Goal: Task Accomplishment & Management: Complete application form

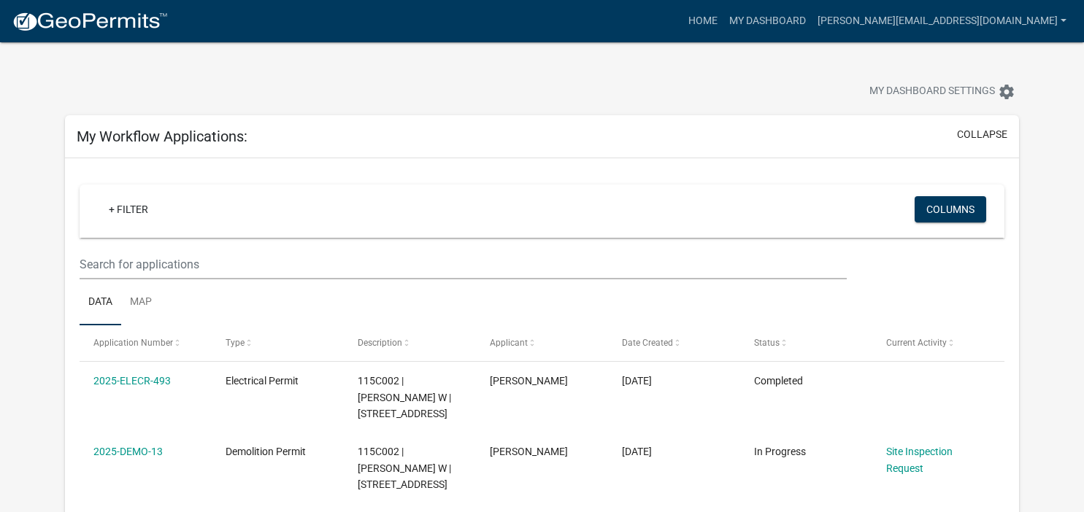
scroll to position [154, 0]
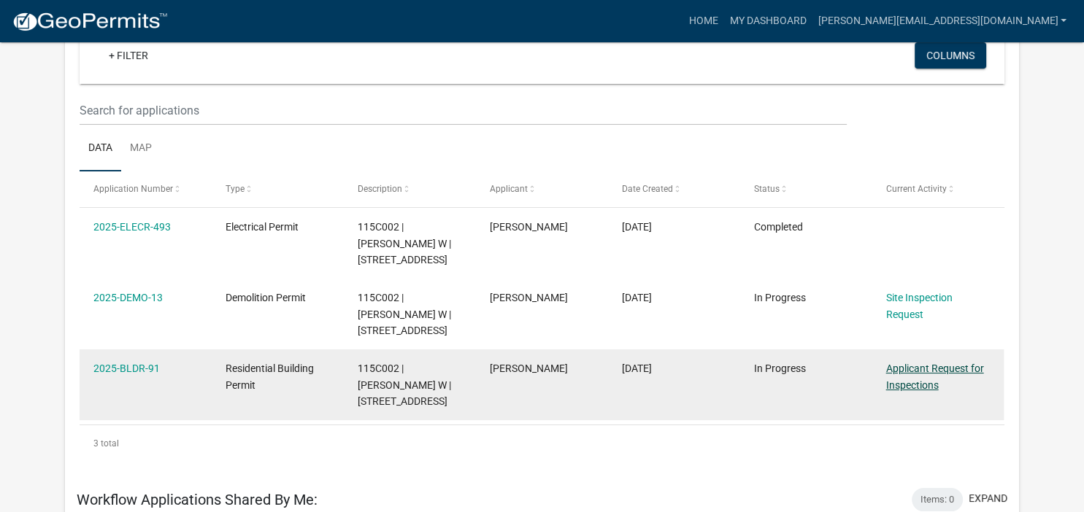
click at [921, 374] on link "Applicant Request for Inspections" at bounding box center [935, 377] width 98 height 28
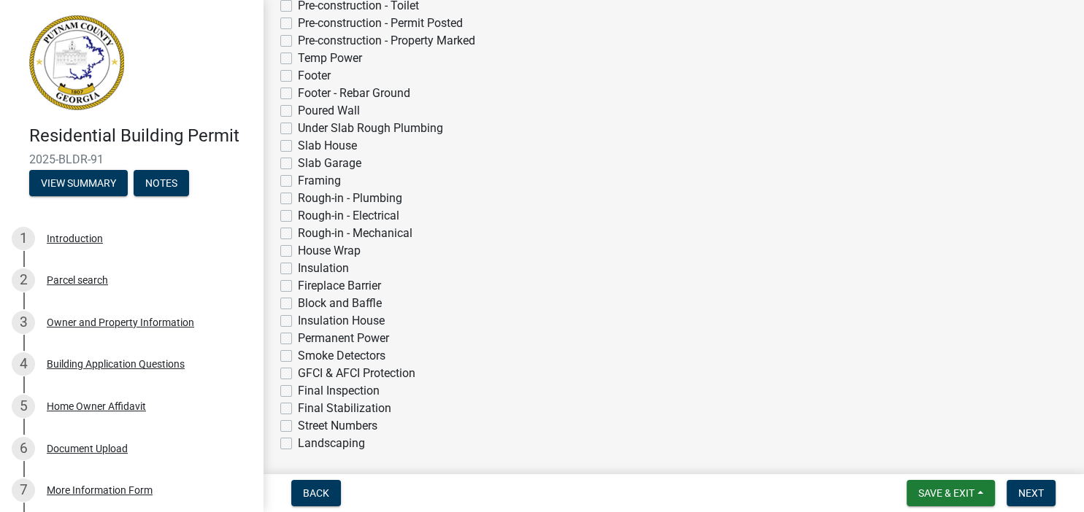
scroll to position [504, 0]
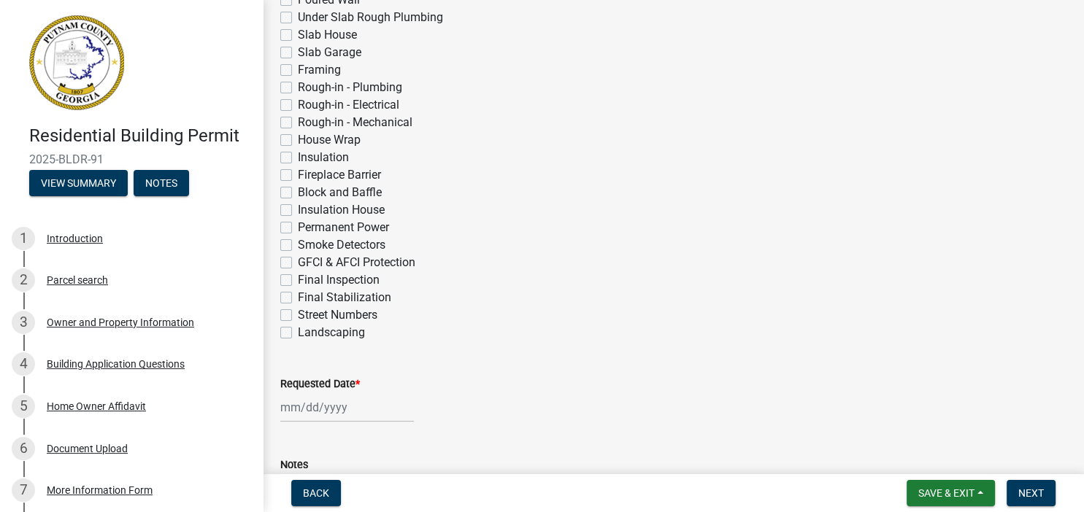
click at [298, 280] on label "Final Inspection" at bounding box center [339, 280] width 82 height 18
click at [298, 280] on input "Final Inspection" at bounding box center [302, 275] width 9 height 9
checkbox input "true"
checkbox input "false"
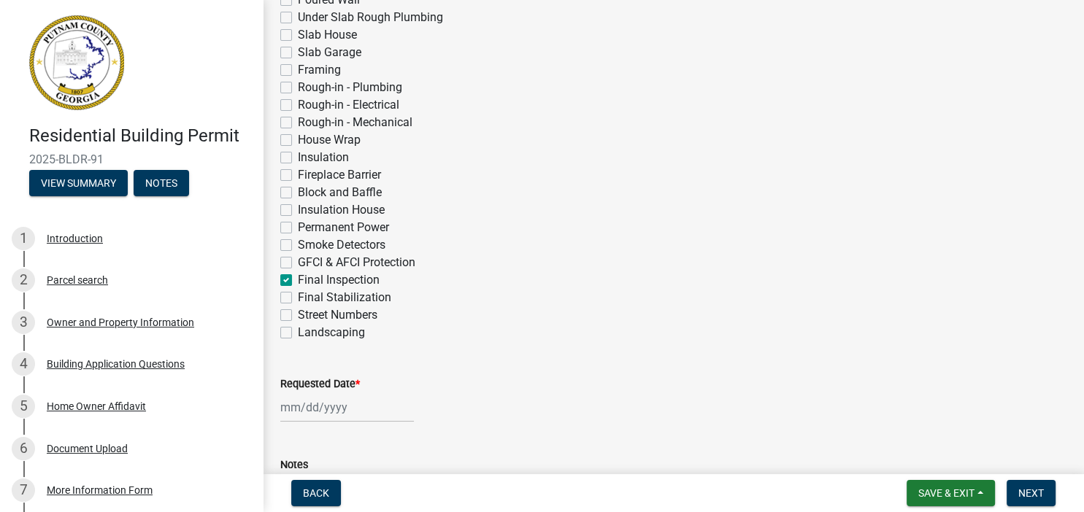
checkbox input "false"
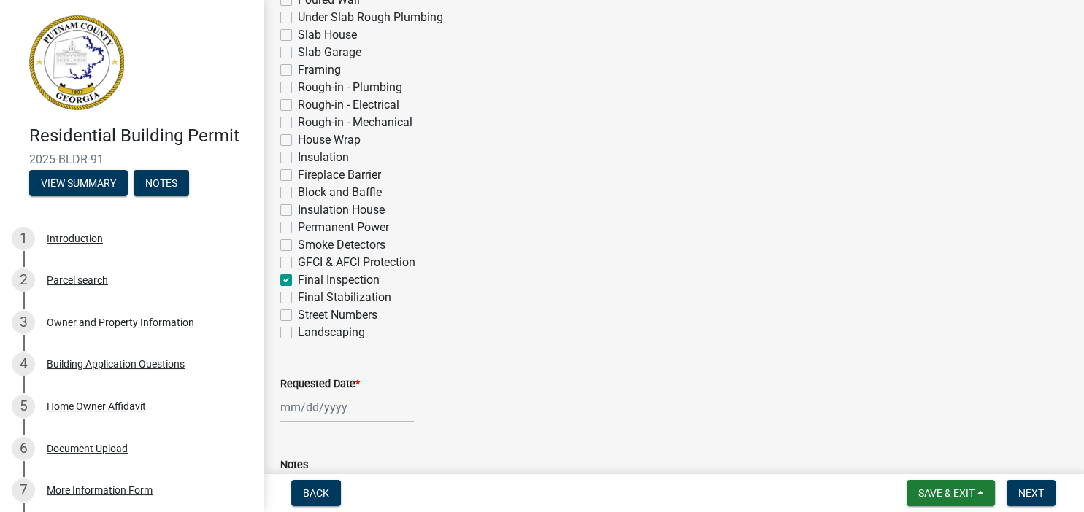
checkbox input "false"
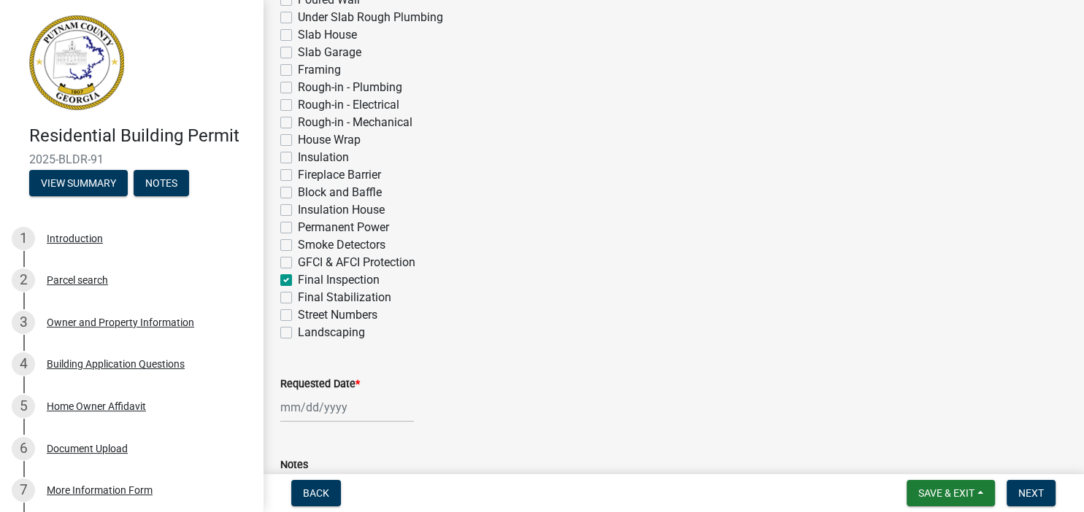
checkbox input "false"
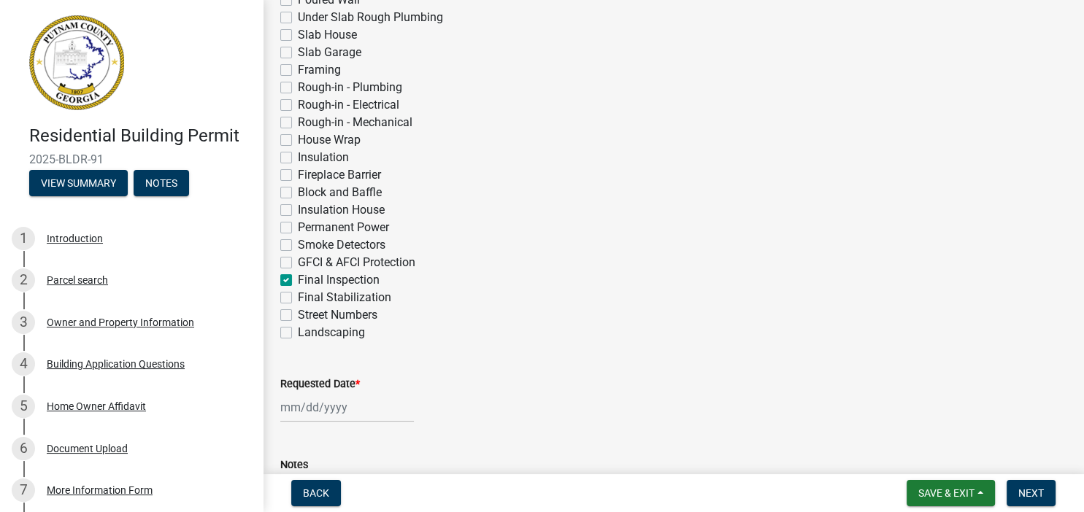
checkbox input "false"
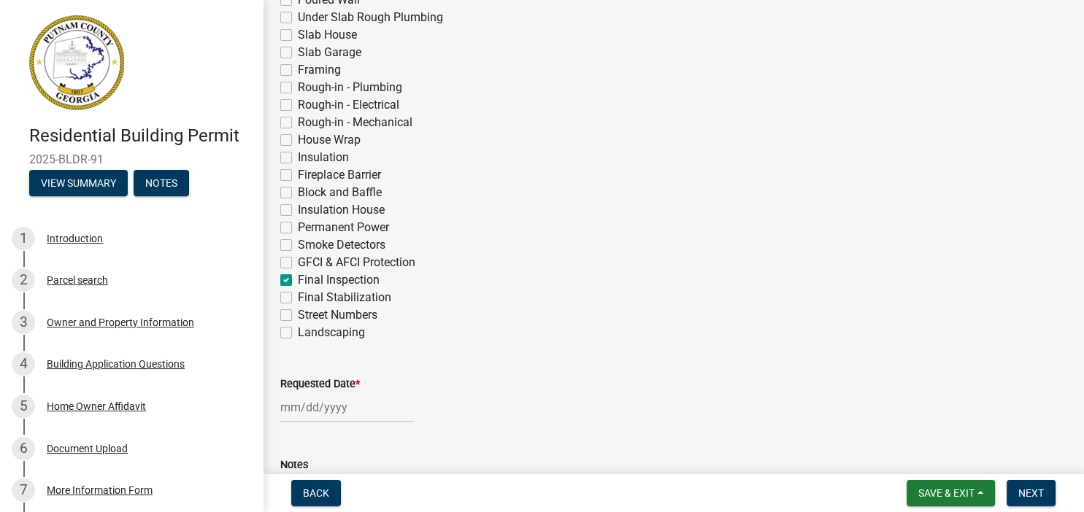
checkbox input "false"
checkbox input "true"
checkbox input "false"
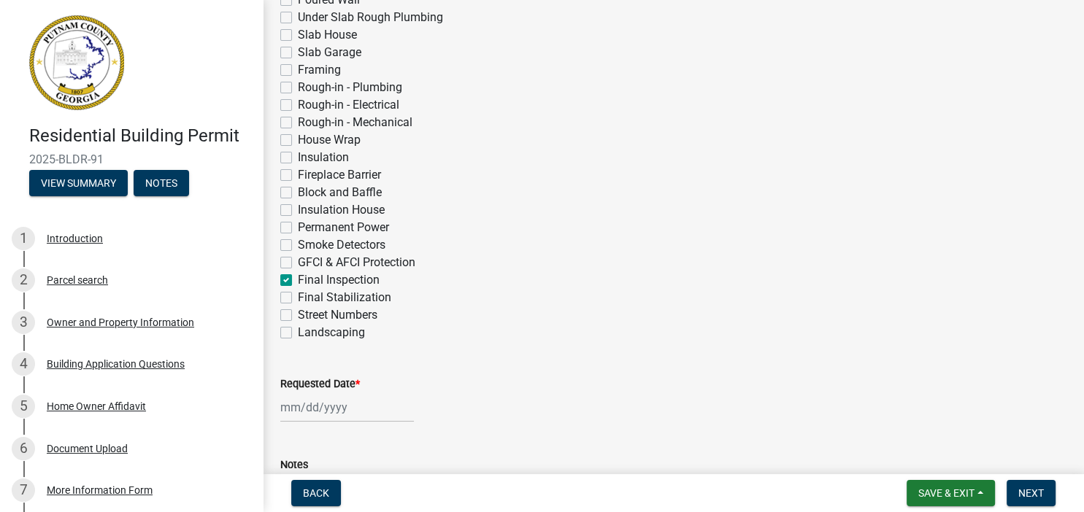
checkbox input "false"
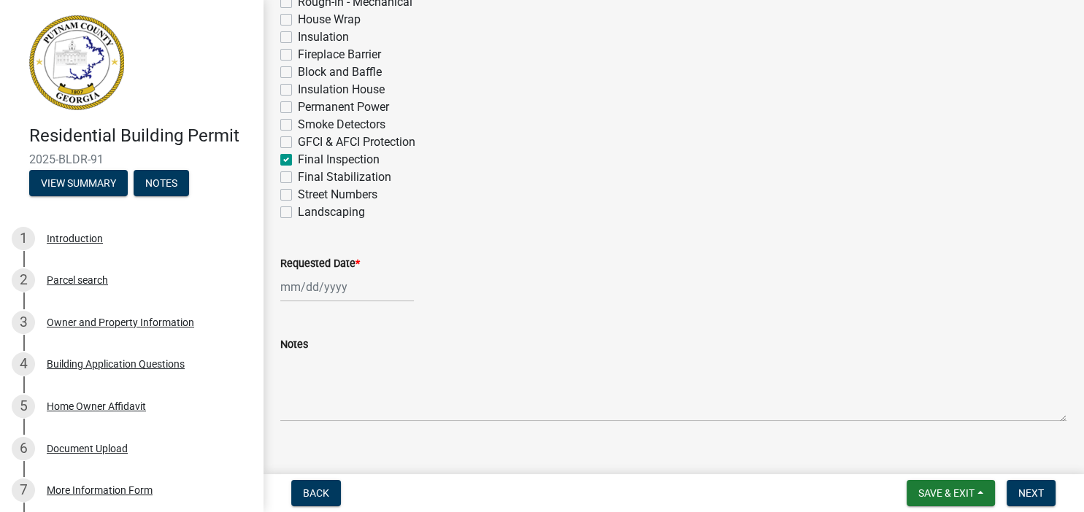
scroll to position [646, 0]
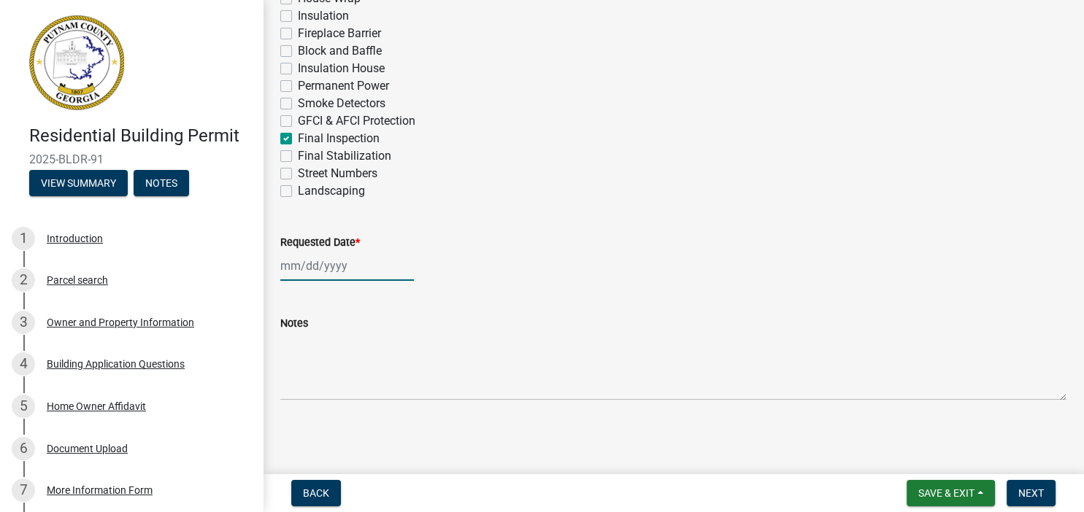
click at [350, 273] on input "Requested Date *" at bounding box center [347, 266] width 134 height 30
select select "9"
select select "2025"
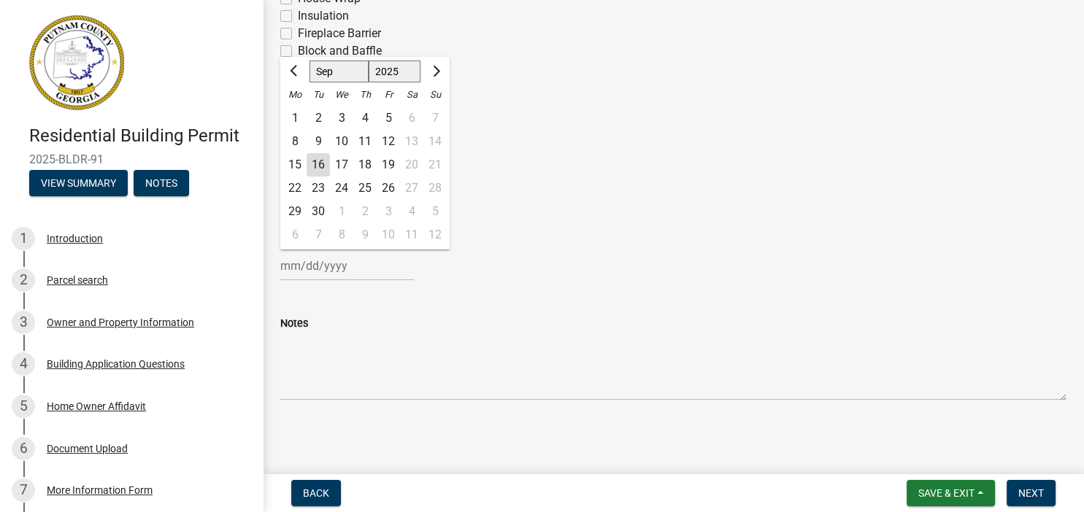
drag, startPoint x: 343, startPoint y: 163, endPoint x: 350, endPoint y: 163, distance: 7.3
click at [345, 163] on div "17" at bounding box center [341, 164] width 23 height 23
type input "[DATE]"
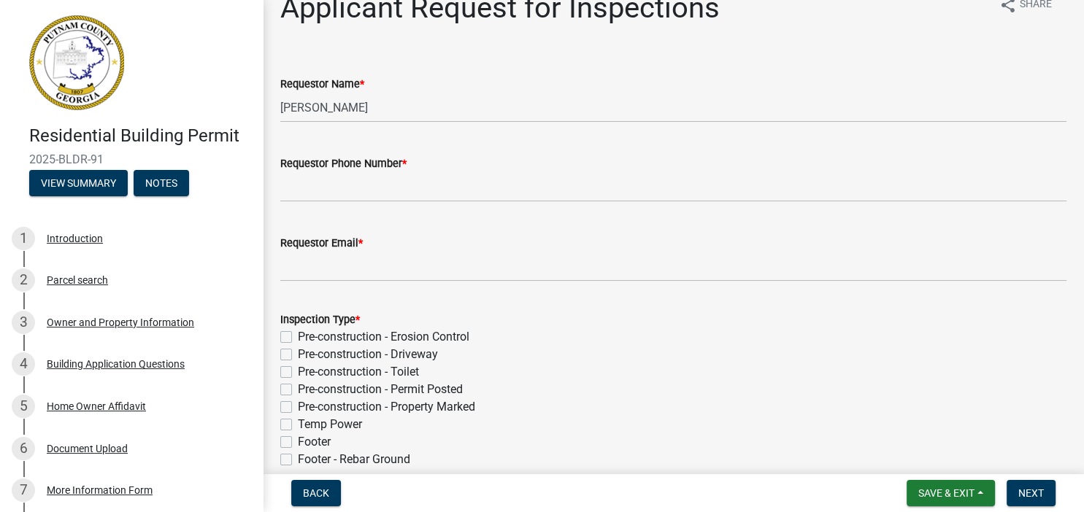
scroll to position [0, 0]
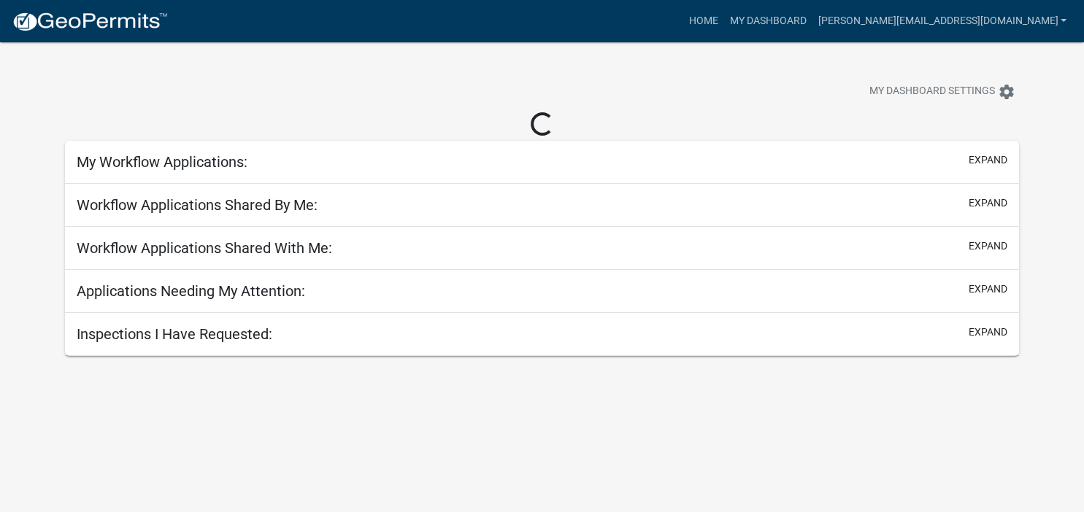
scroll to position [42, 0]
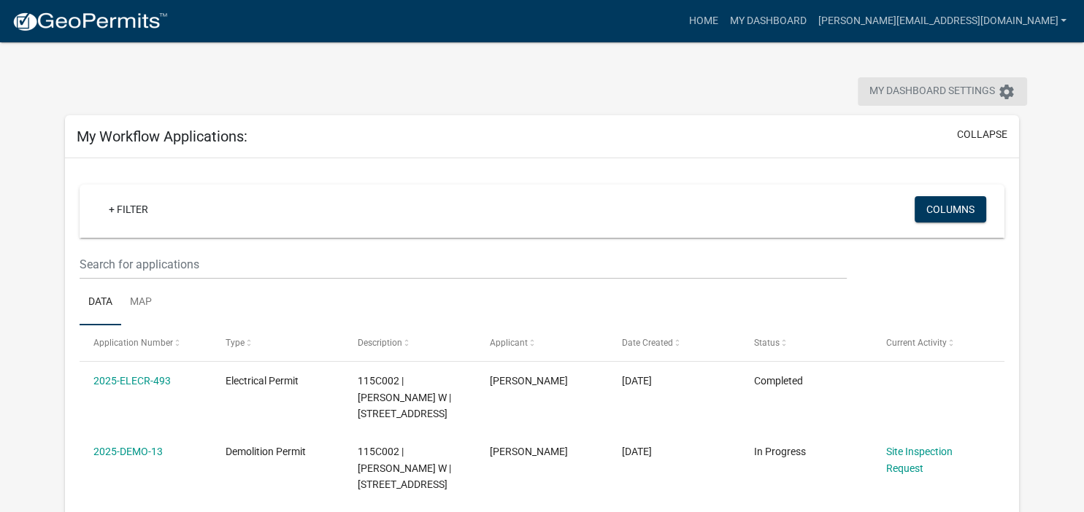
click at [914, 90] on span "My Dashboard Settings" at bounding box center [932, 92] width 126 height 18
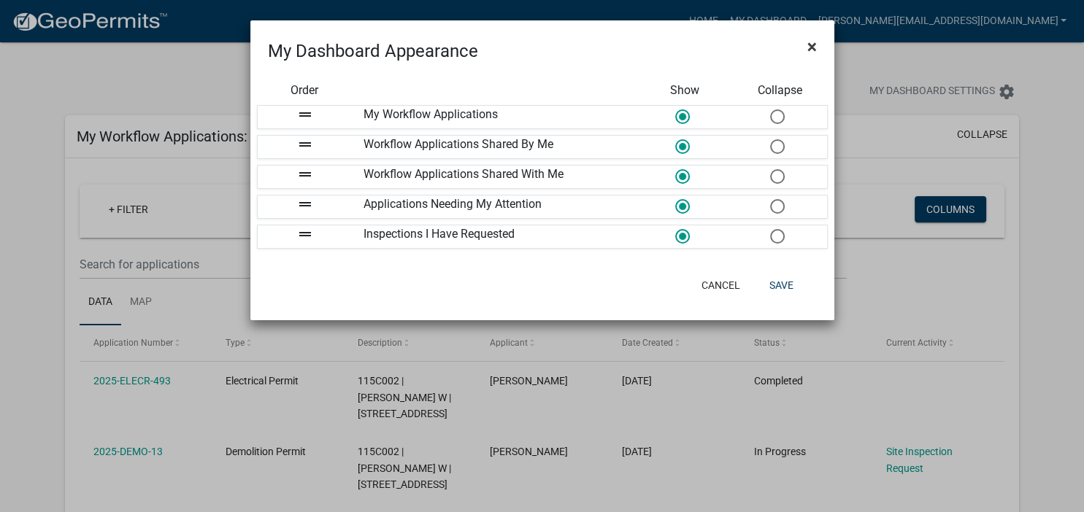
click at [811, 46] on span "×" at bounding box center [811, 46] width 9 height 20
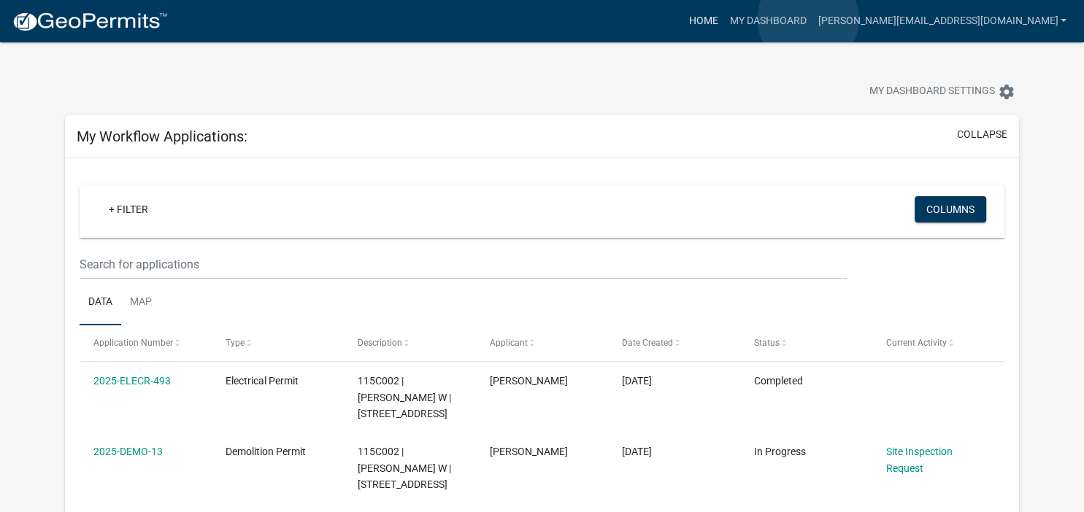
click at [723, 19] on link "Home" at bounding box center [702, 21] width 41 height 28
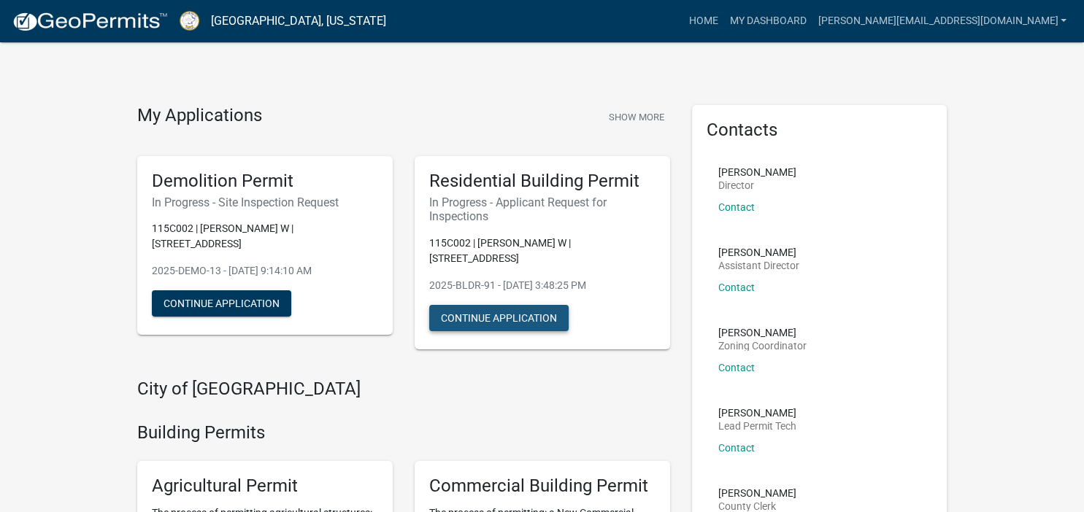
click at [487, 305] on button "Continue Application" at bounding box center [498, 318] width 139 height 26
click at [736, 206] on link "Contact" at bounding box center [736, 207] width 36 height 12
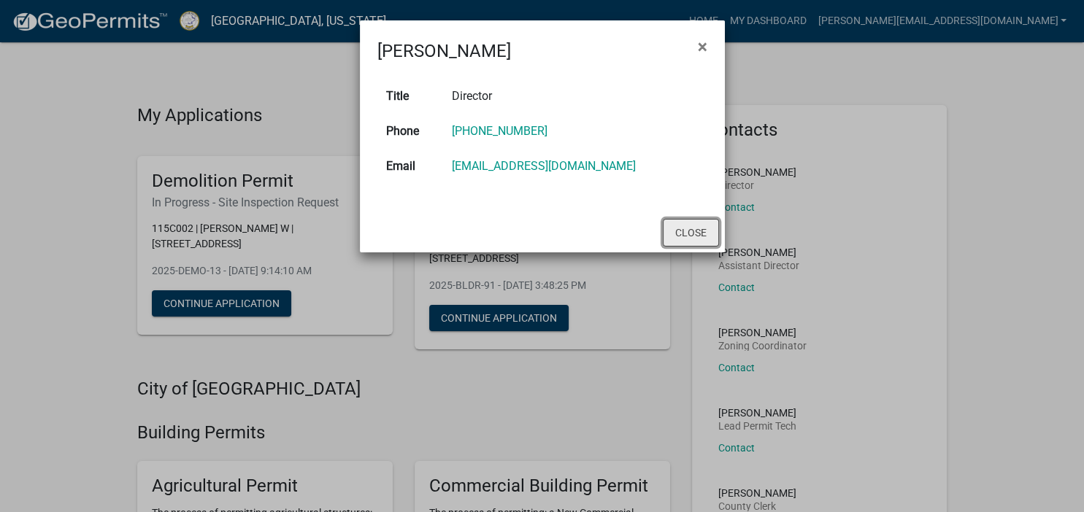
click at [693, 234] on button "Close" at bounding box center [691, 233] width 56 height 28
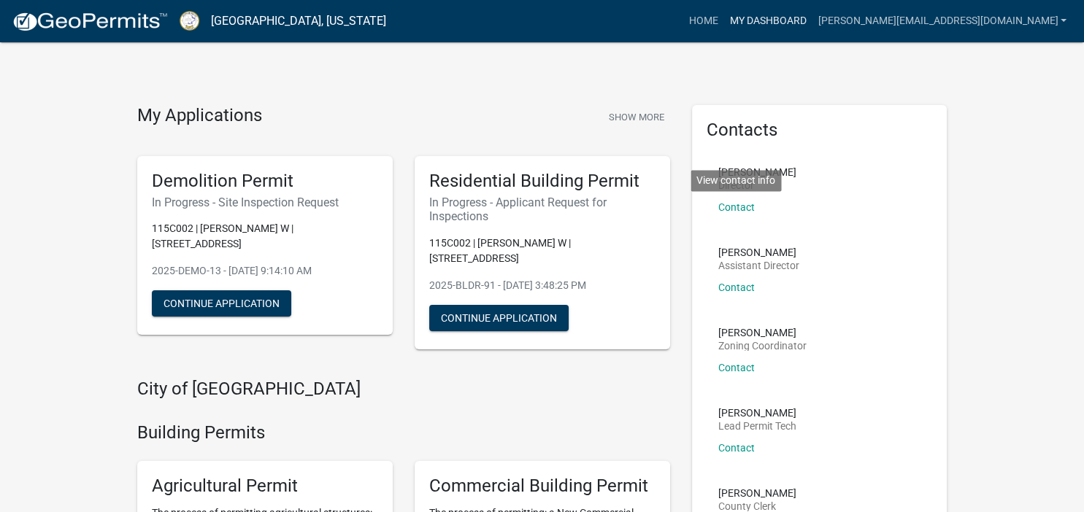
click at [811, 18] on link "My Dashboard" at bounding box center [767, 21] width 88 height 28
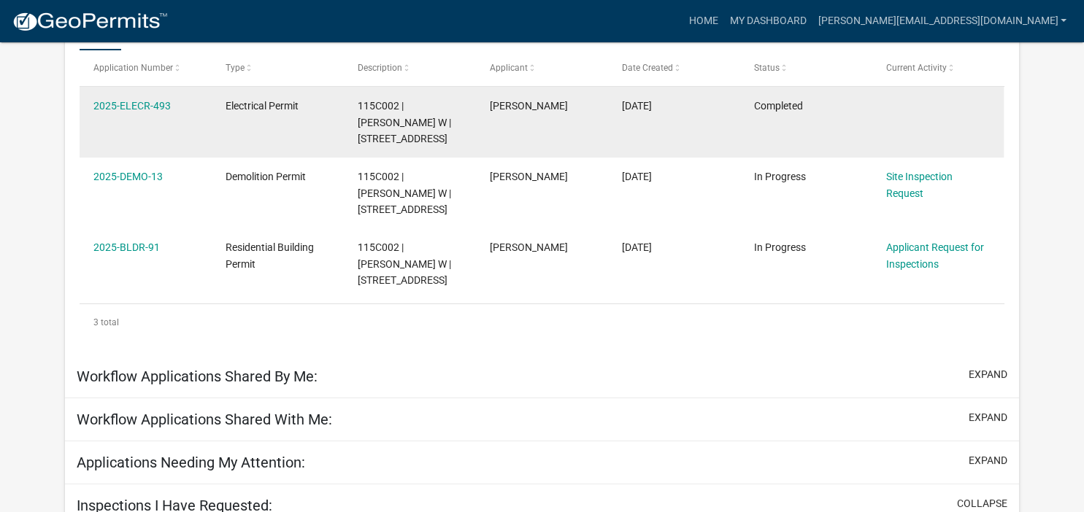
scroll to position [283, 0]
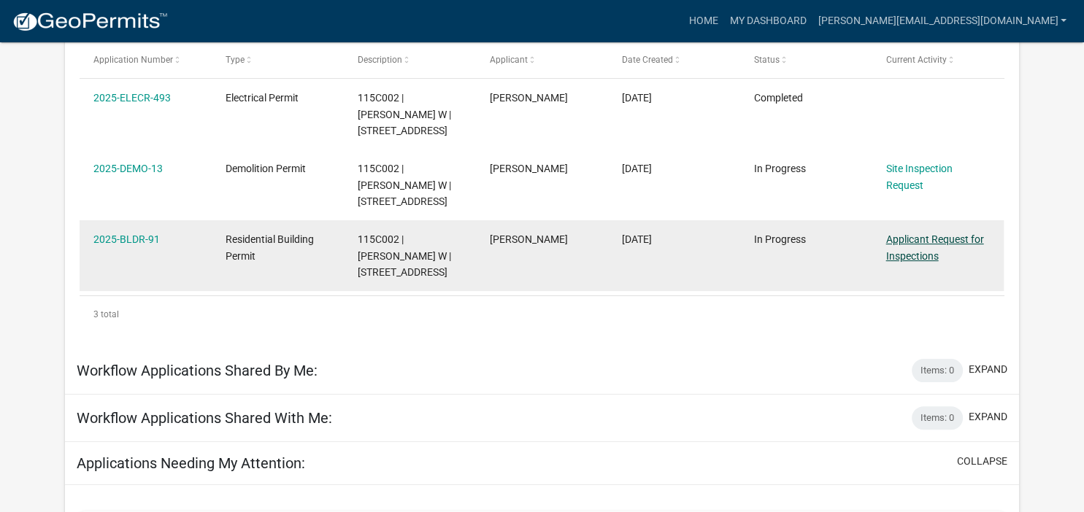
click at [928, 241] on link "Applicant Request for Inspections" at bounding box center [935, 248] width 98 height 28
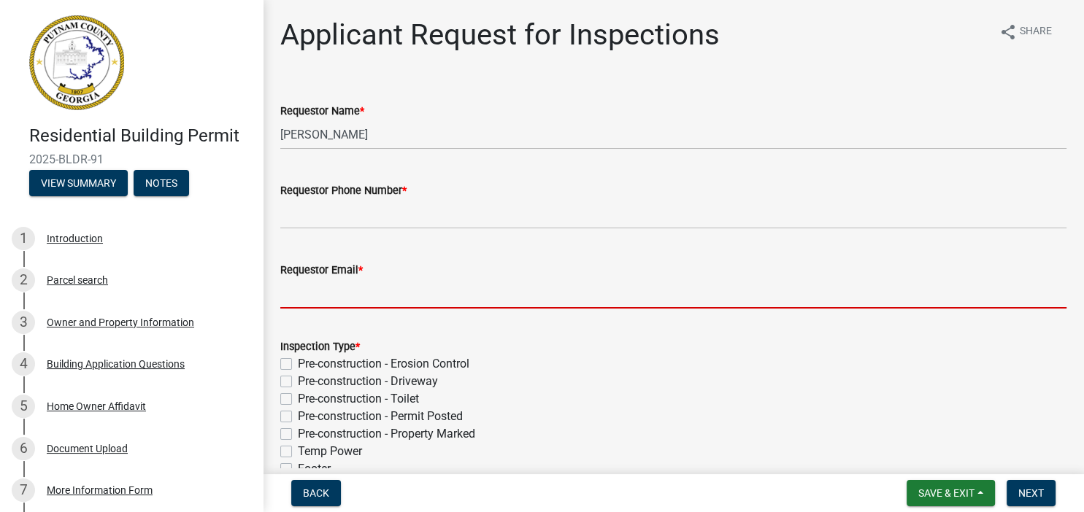
click at [302, 298] on input "Requestor Email *" at bounding box center [673, 294] width 786 height 30
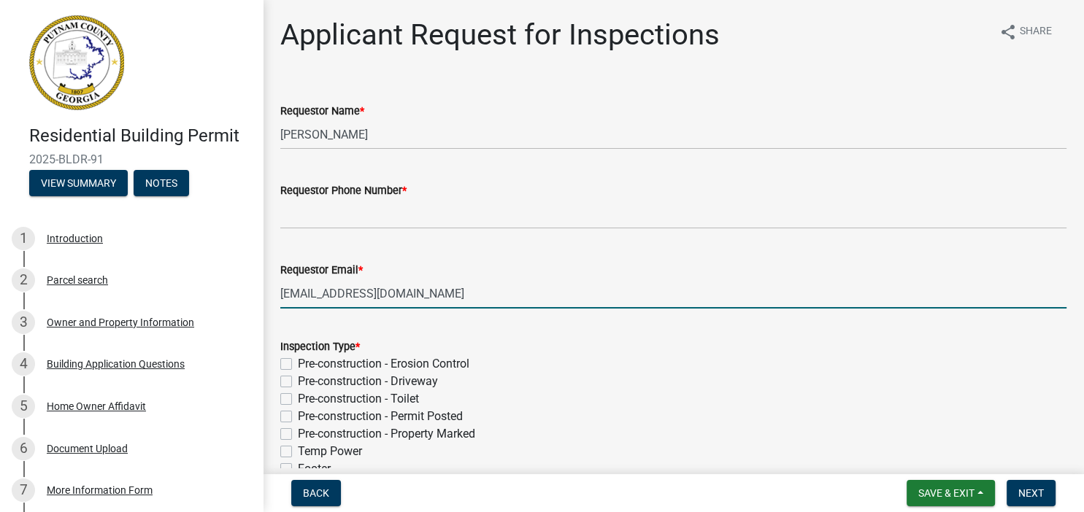
click at [386, 295] on input "[EMAIL_ADDRESS][DOMAIN_NAME]" at bounding box center [673, 294] width 786 height 30
type input "[EMAIL_ADDRESS][DOMAIN_NAME]"
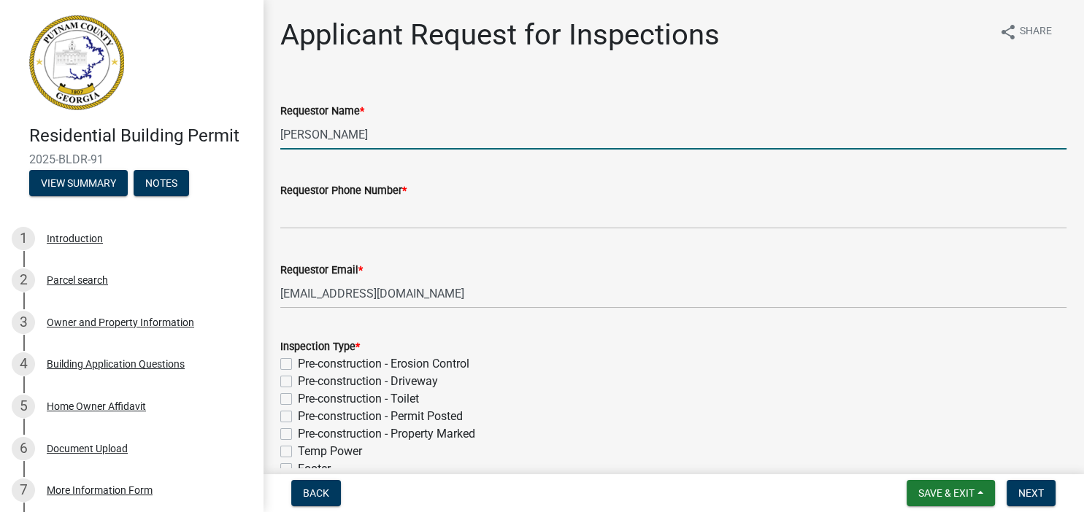
drag, startPoint x: 397, startPoint y: 128, endPoint x: 171, endPoint y: 139, distance: 225.7
click at [280, 139] on input "[PERSON_NAME]" at bounding box center [673, 135] width 786 height 30
type input "[PERSON_NAME]"
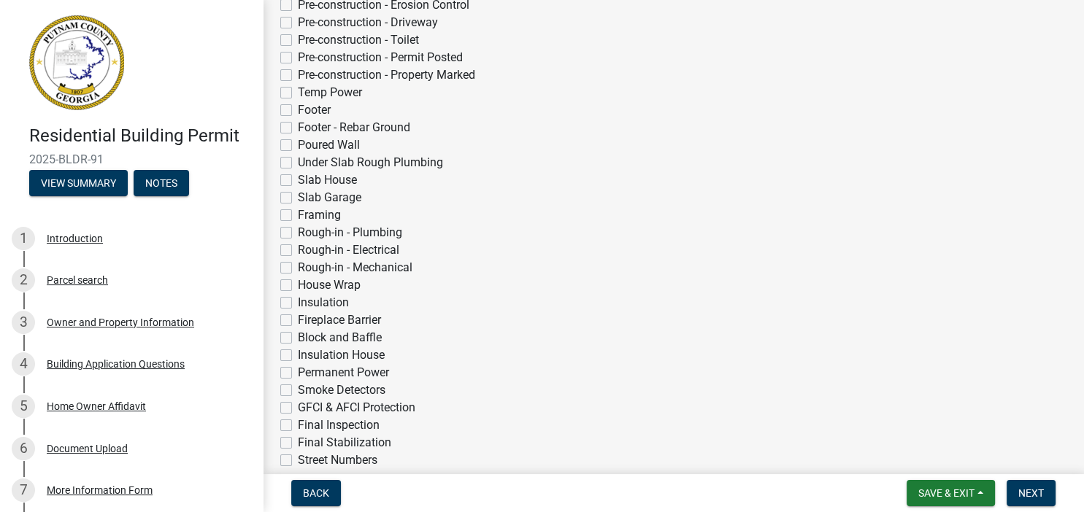
scroll to position [588, 0]
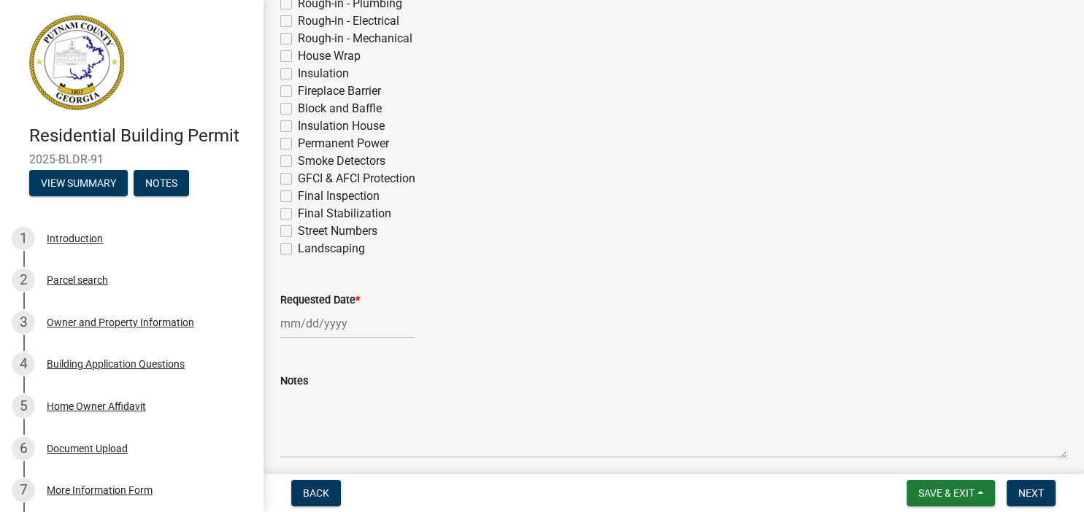
click at [298, 194] on label "Final Inspection" at bounding box center [339, 197] width 82 height 18
click at [298, 194] on input "Final Inspection" at bounding box center [302, 192] width 9 height 9
checkbox input "true"
checkbox input "false"
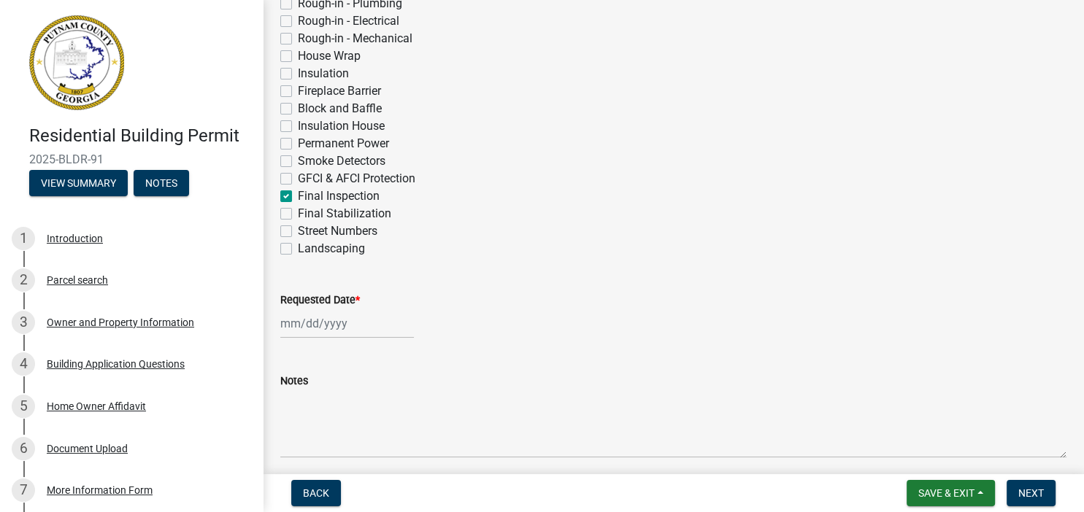
checkbox input "false"
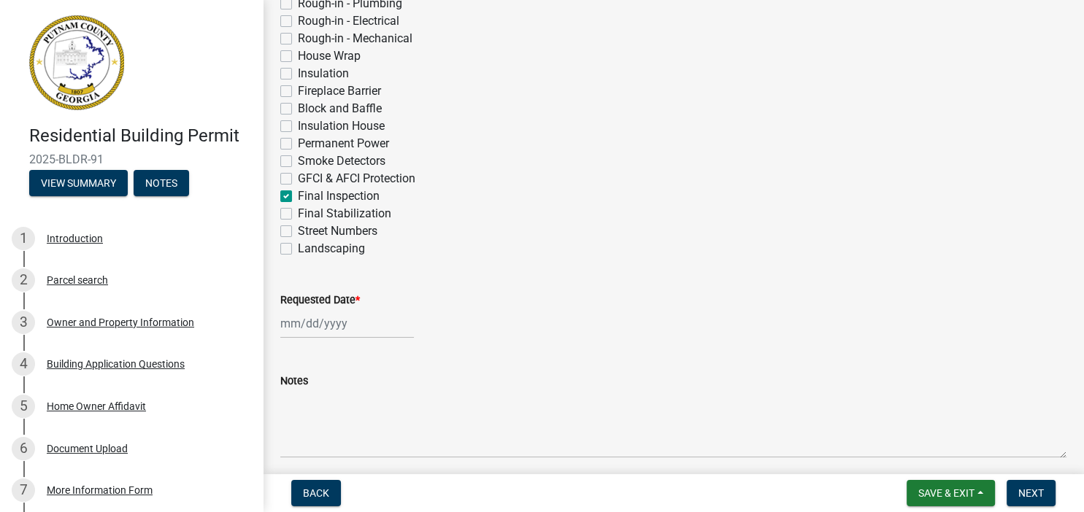
checkbox input "false"
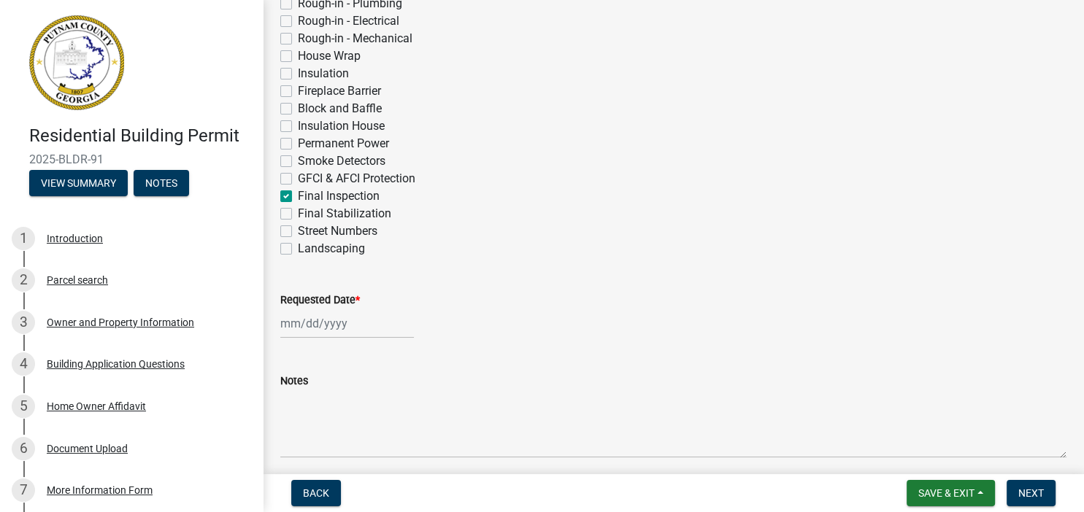
checkbox input "false"
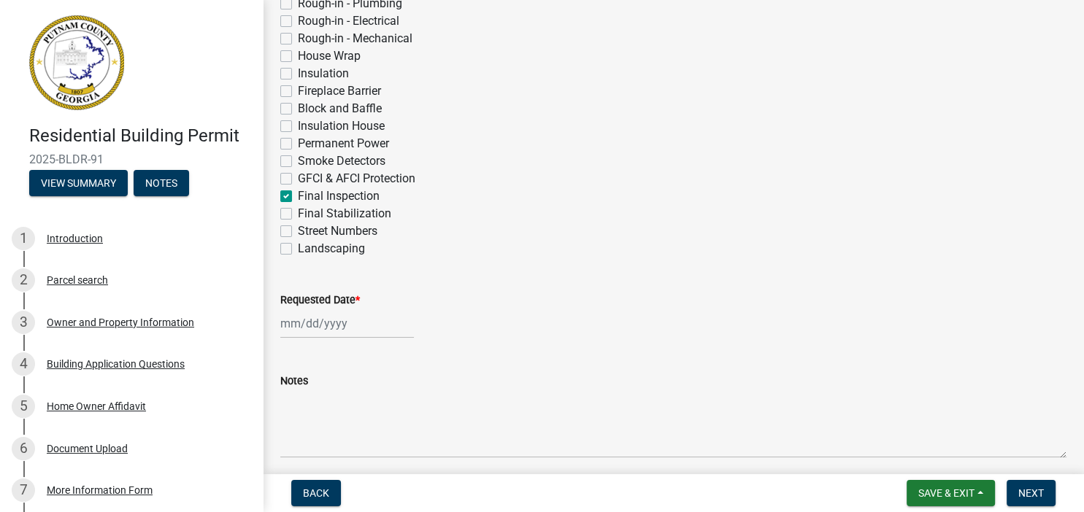
checkbox input "false"
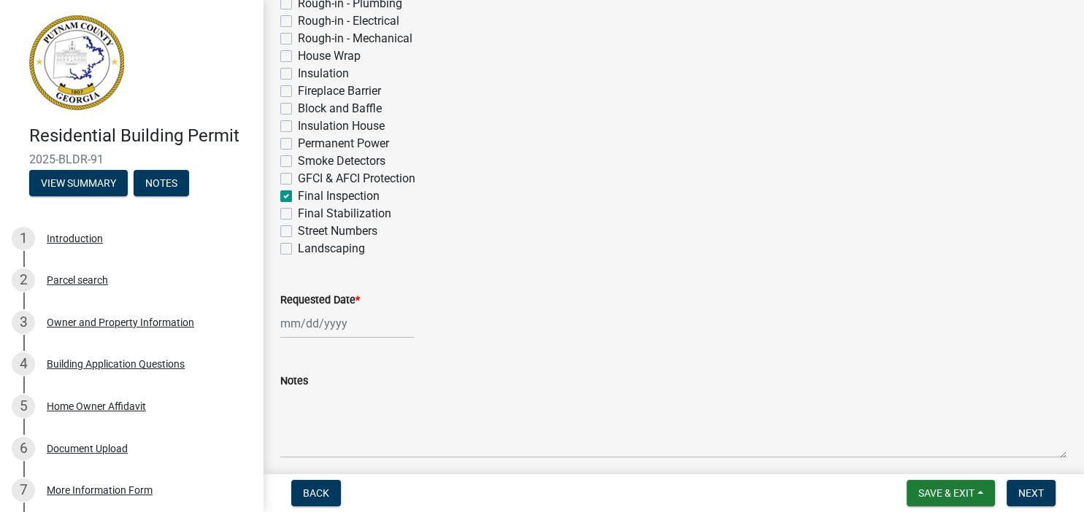
checkbox input "false"
checkbox input "true"
checkbox input "false"
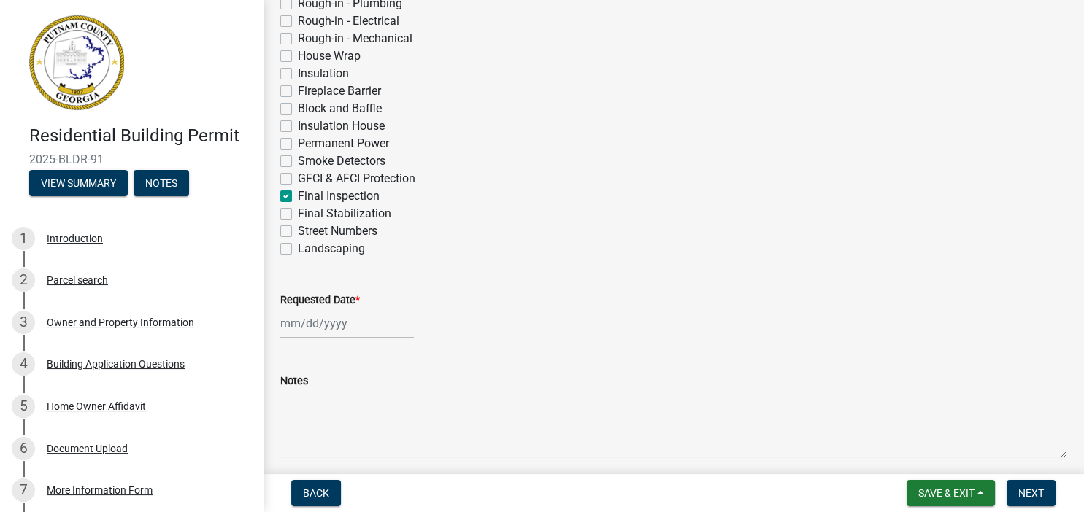
checkbox input "false"
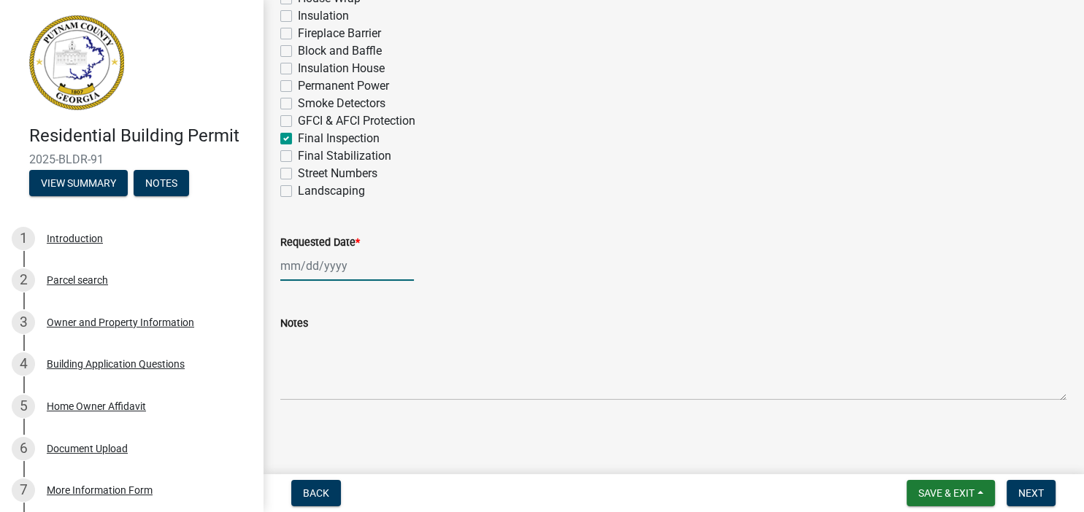
click at [352, 270] on input "Requested Date *" at bounding box center [347, 266] width 134 height 30
select select "9"
select select "2025"
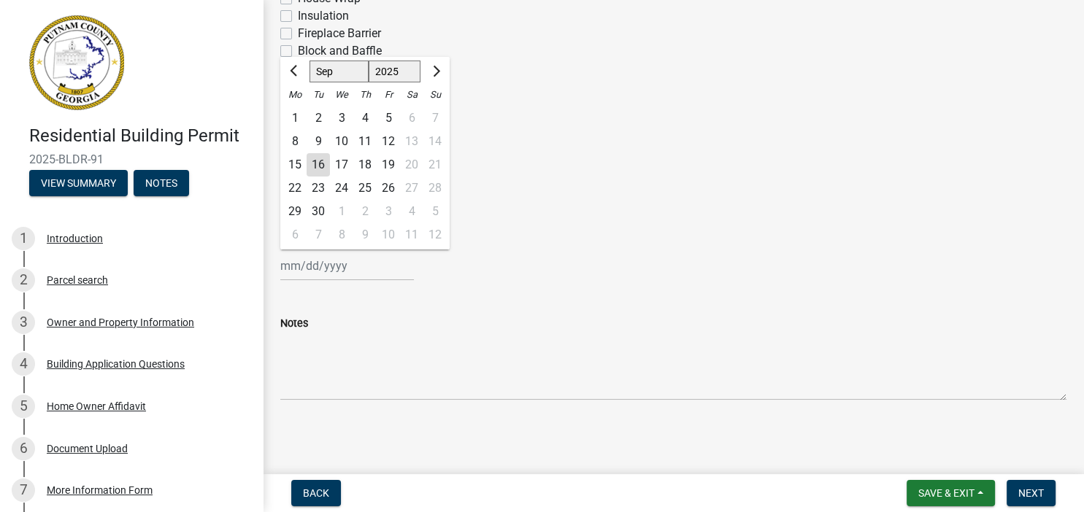
click at [343, 165] on div "17" at bounding box center [341, 164] width 23 height 23
type input "[DATE]"
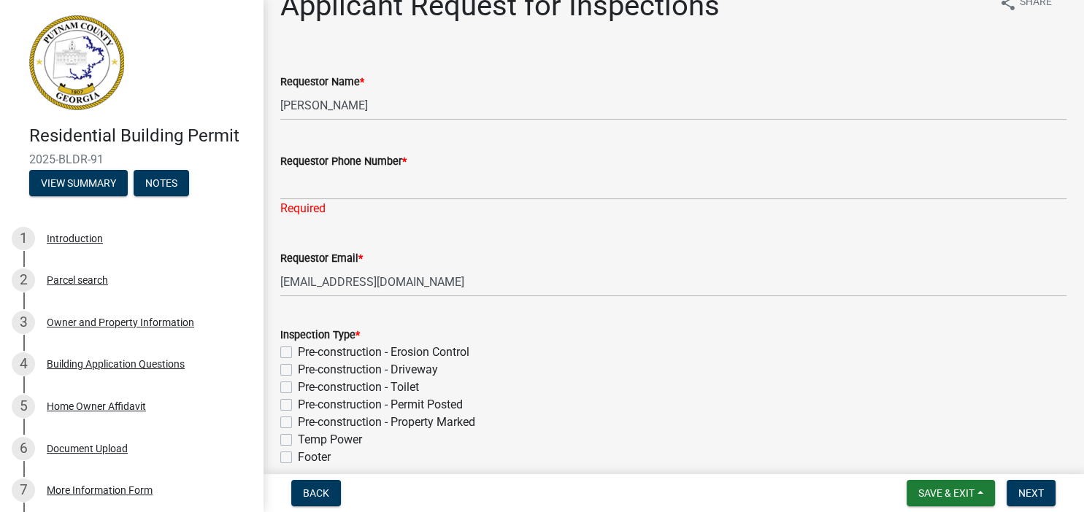
scroll to position [0, 0]
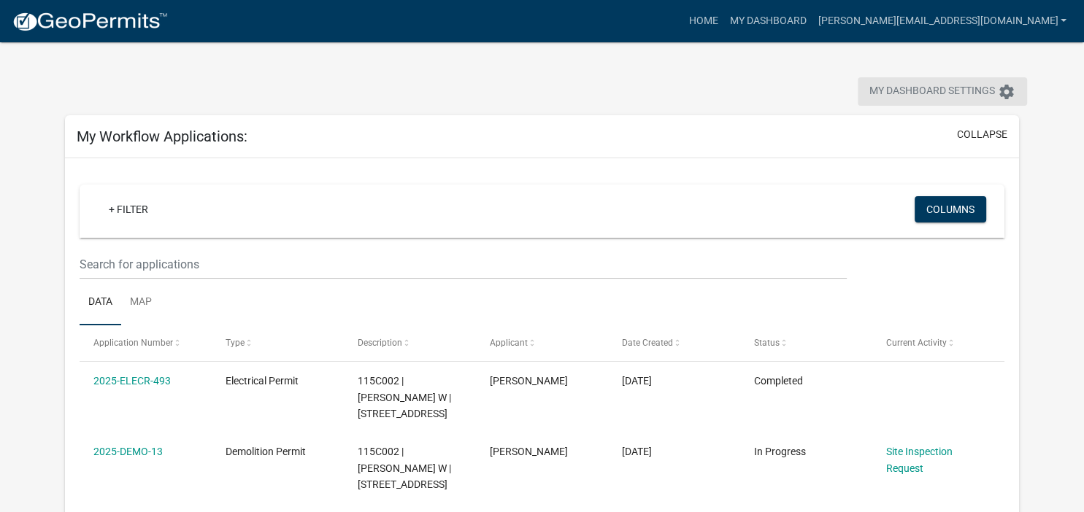
click at [922, 90] on span "My Dashboard Settings" at bounding box center [932, 92] width 126 height 18
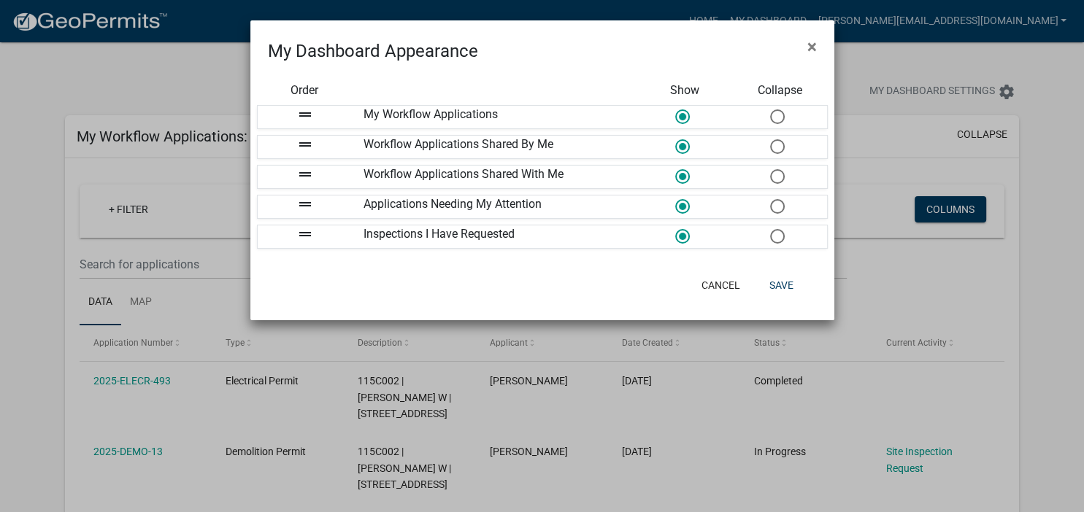
drag, startPoint x: 811, startPoint y: 46, endPoint x: 832, endPoint y: 54, distance: 22.0
click at [812, 47] on span "×" at bounding box center [811, 46] width 9 height 20
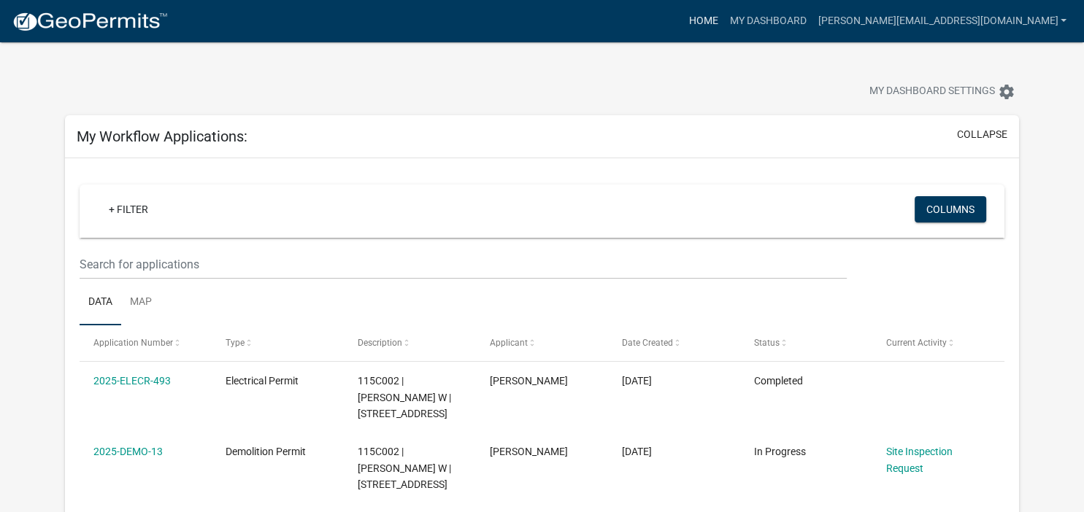
click at [723, 20] on link "Home" at bounding box center [702, 21] width 41 height 28
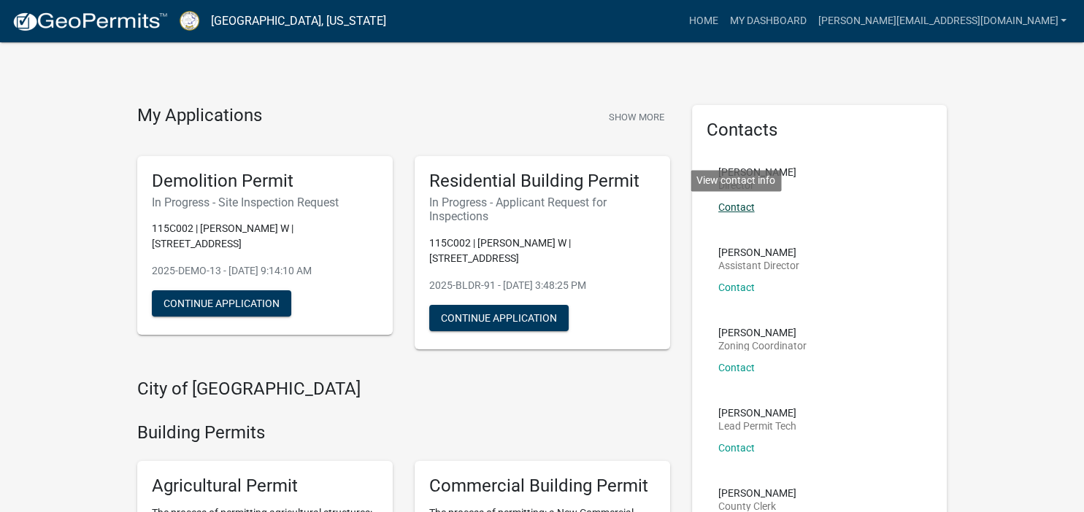
click at [739, 206] on link "Contact" at bounding box center [736, 207] width 36 height 12
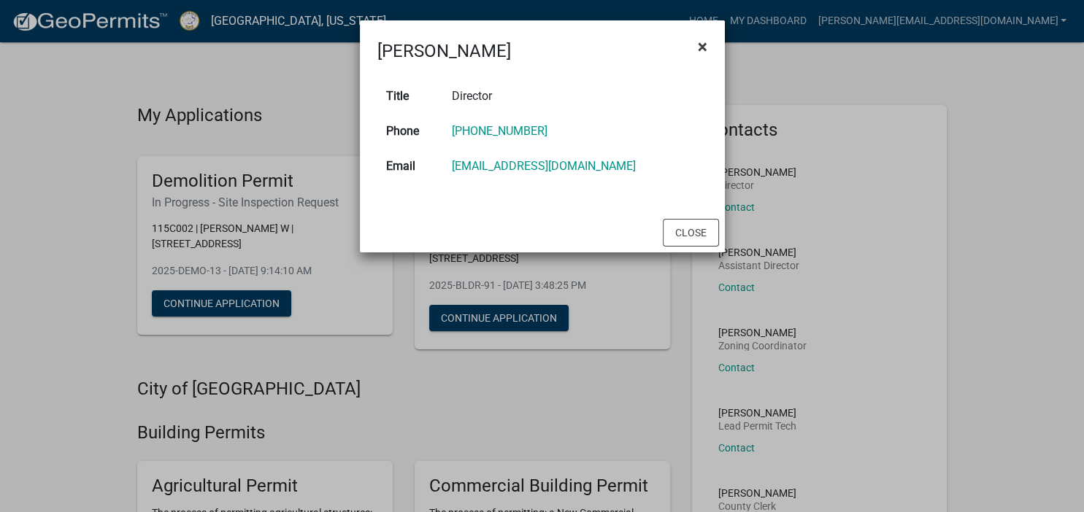
click at [701, 46] on span "×" at bounding box center [702, 46] width 9 height 20
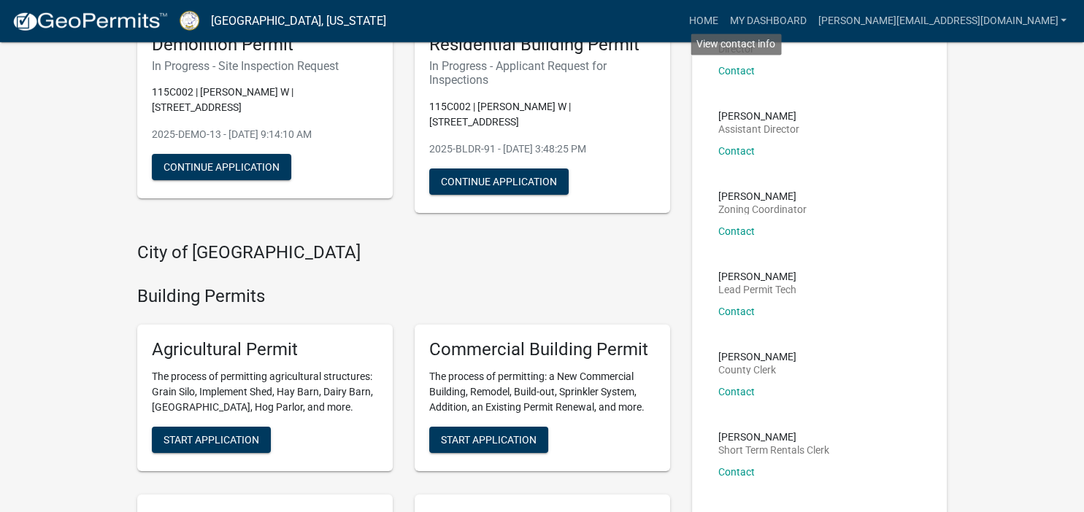
scroll to position [154, 0]
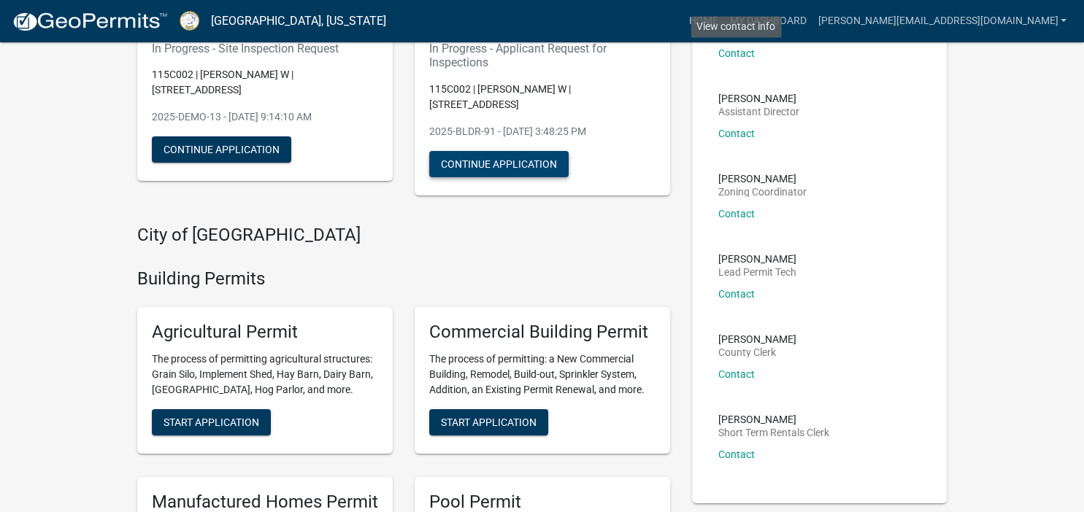
click at [498, 151] on button "Continue Application" at bounding box center [498, 164] width 139 height 26
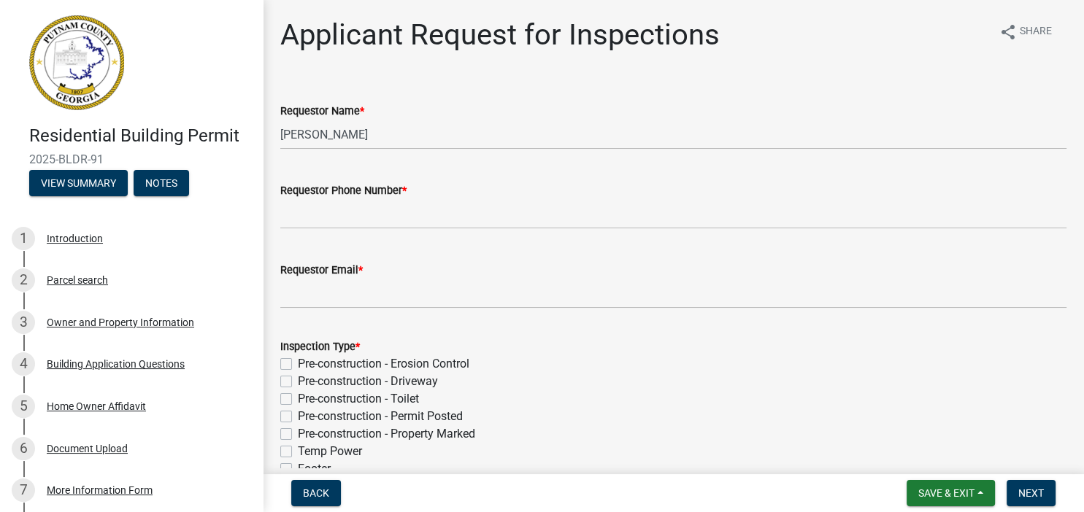
scroll to position [84, 0]
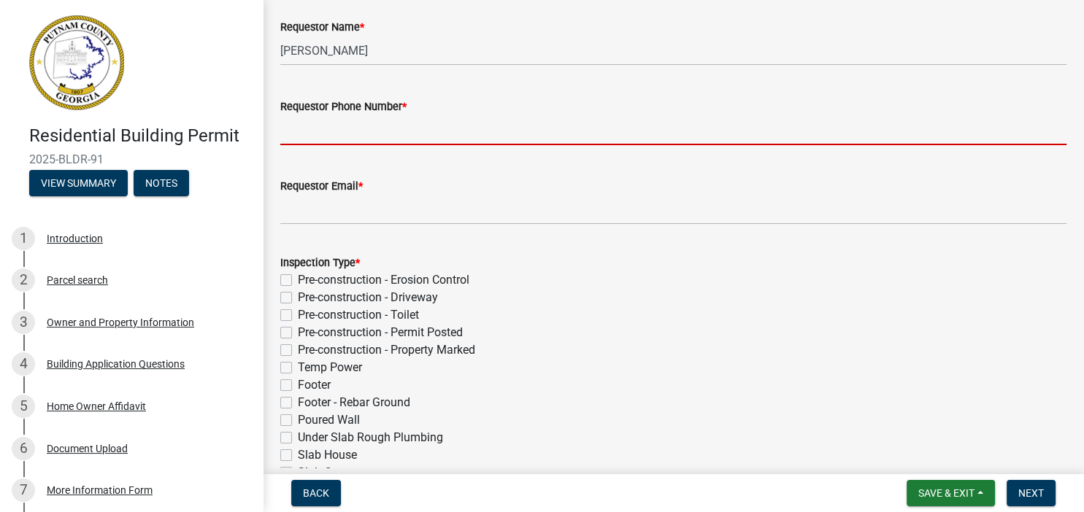
click at [315, 134] on input "Requestor Phone Number *" at bounding box center [673, 130] width 786 height 30
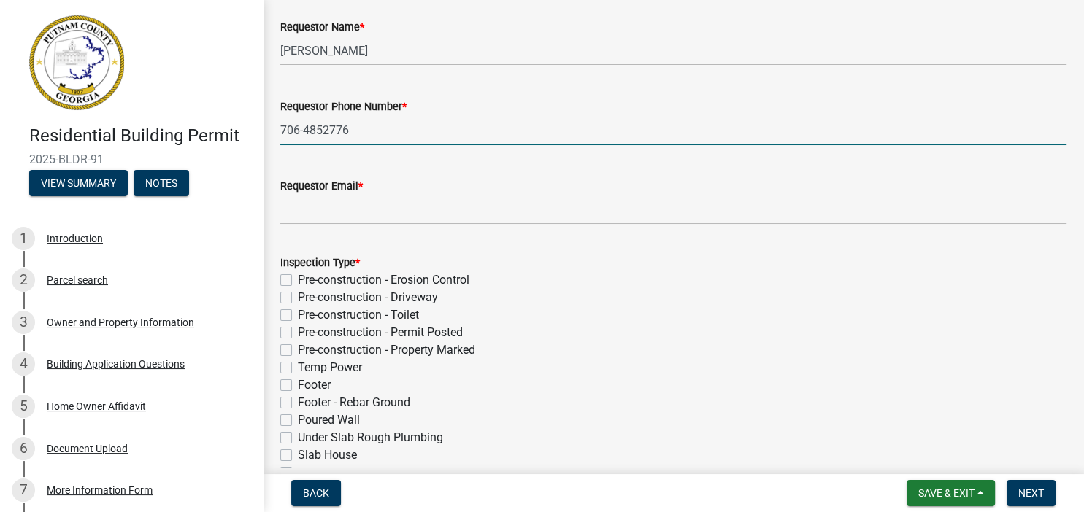
click at [325, 131] on input "706-4852776" at bounding box center [673, 130] width 786 height 30
type input "[PHONE_NUMBER]"
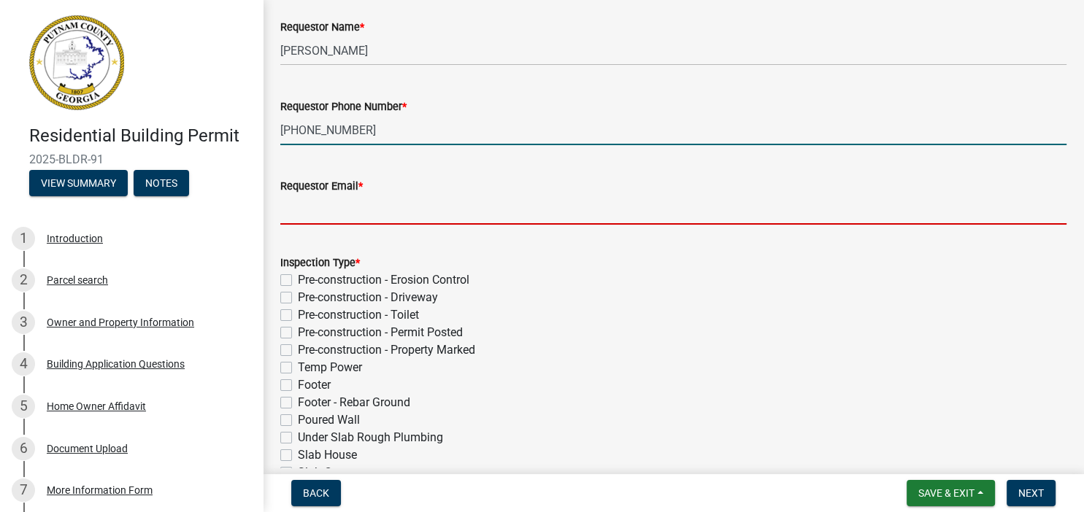
click at [320, 219] on input "Requestor Email *" at bounding box center [673, 210] width 786 height 30
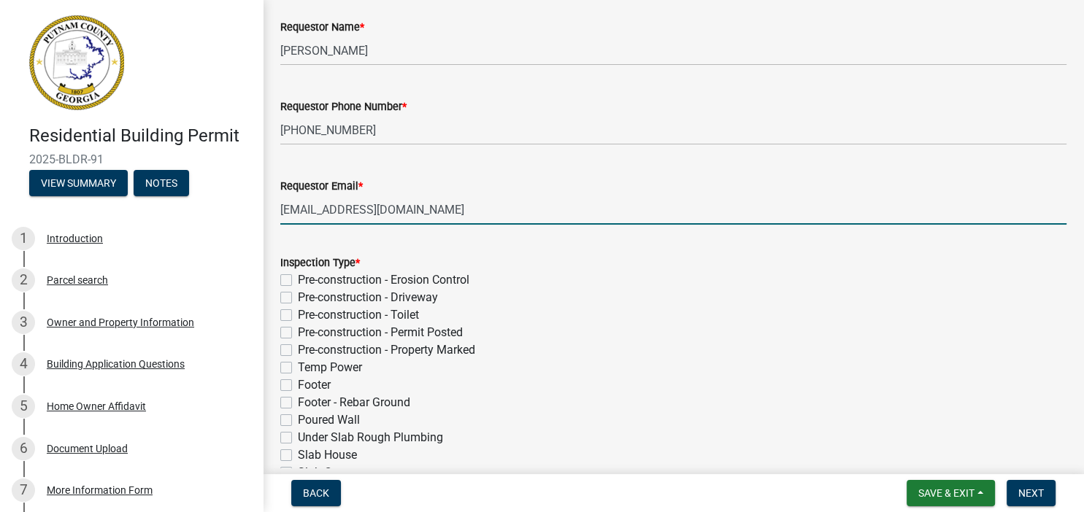
scroll to position [0, 0]
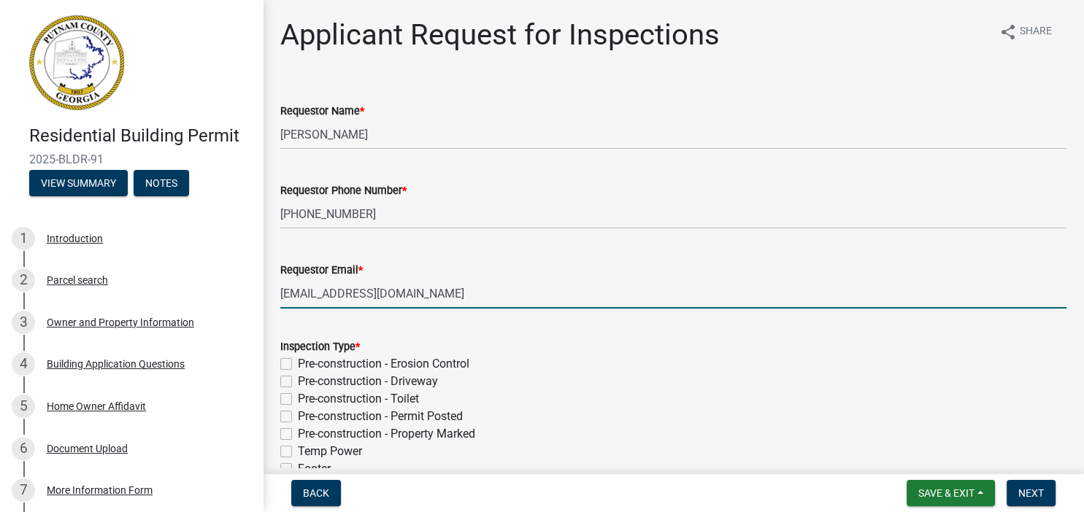
type input "[EMAIL_ADDRESS][DOMAIN_NAME]"
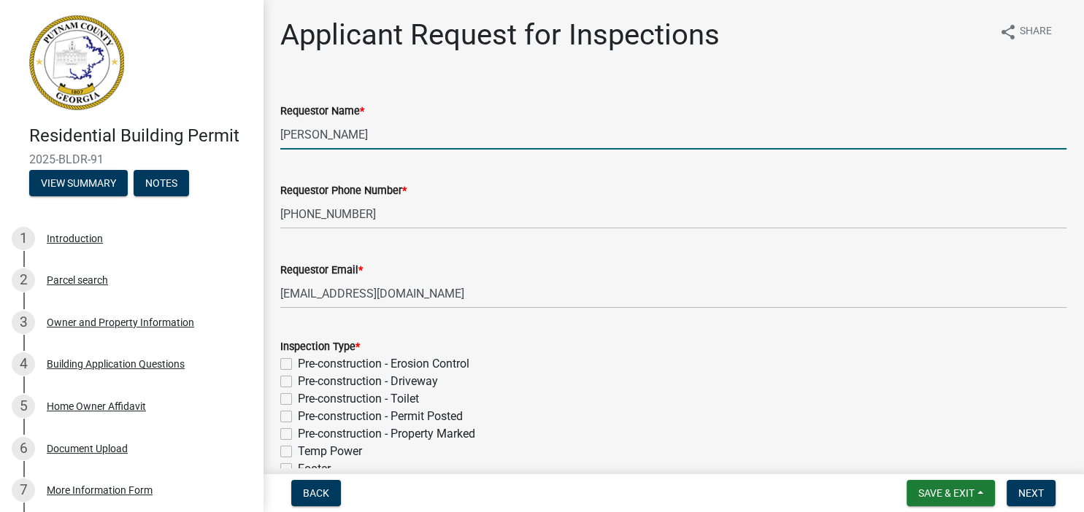
drag, startPoint x: 400, startPoint y: 136, endPoint x: 245, endPoint y: 138, distance: 154.7
click at [280, 138] on input "[PERSON_NAME]" at bounding box center [673, 135] width 786 height 30
type input "[PERSON_NAME]"
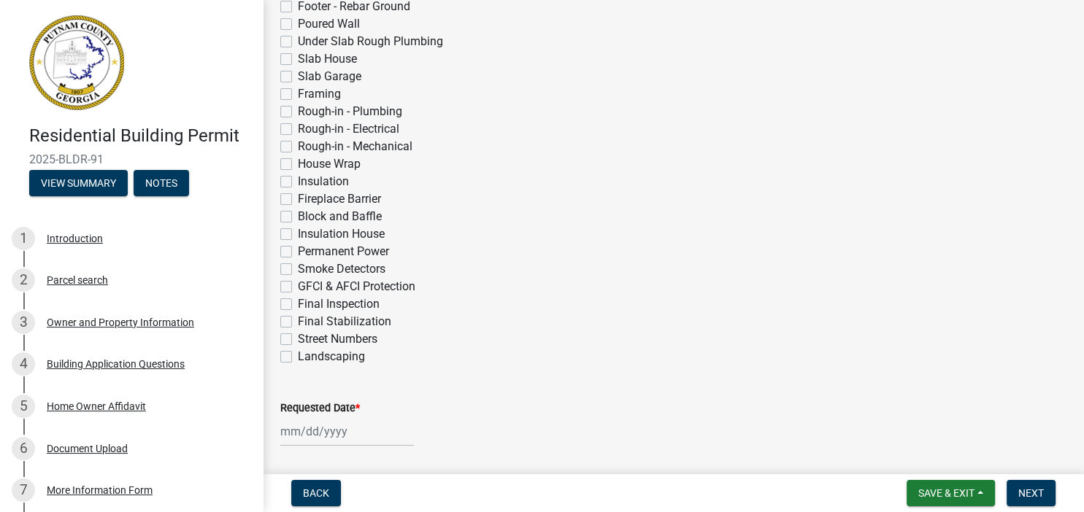
scroll to position [504, 0]
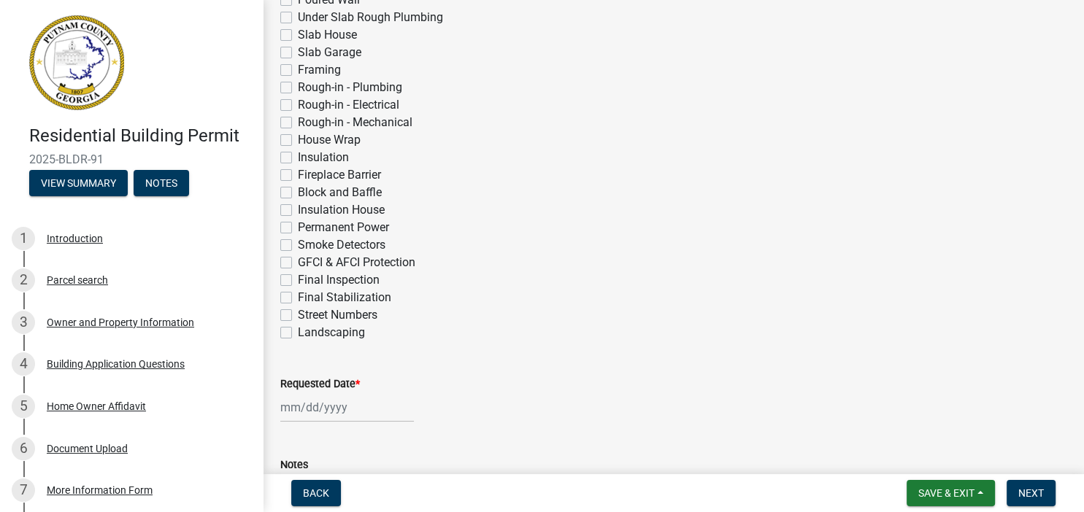
click at [298, 279] on label "Final Inspection" at bounding box center [339, 280] width 82 height 18
click at [298, 279] on input "Final Inspection" at bounding box center [302, 275] width 9 height 9
checkbox input "true"
checkbox input "false"
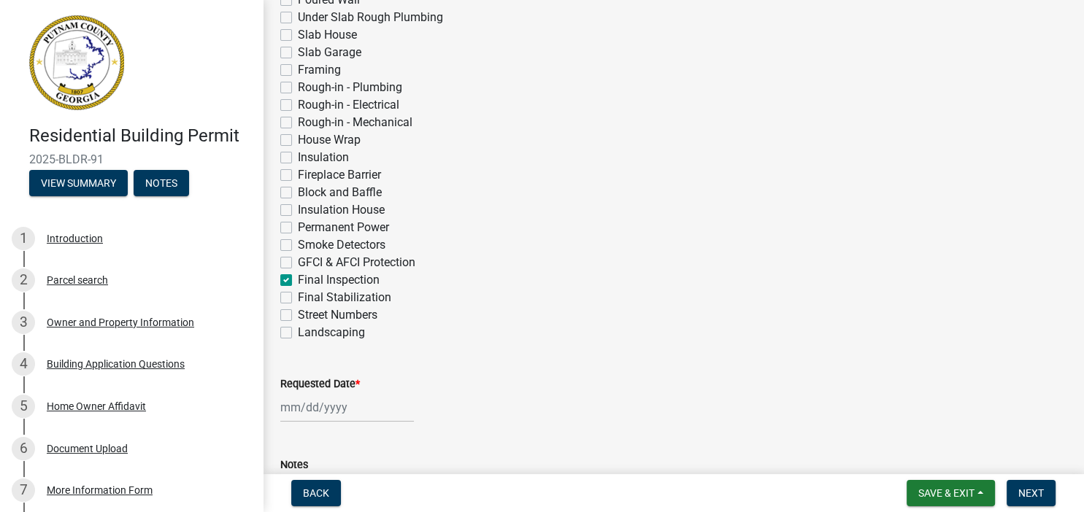
checkbox input "false"
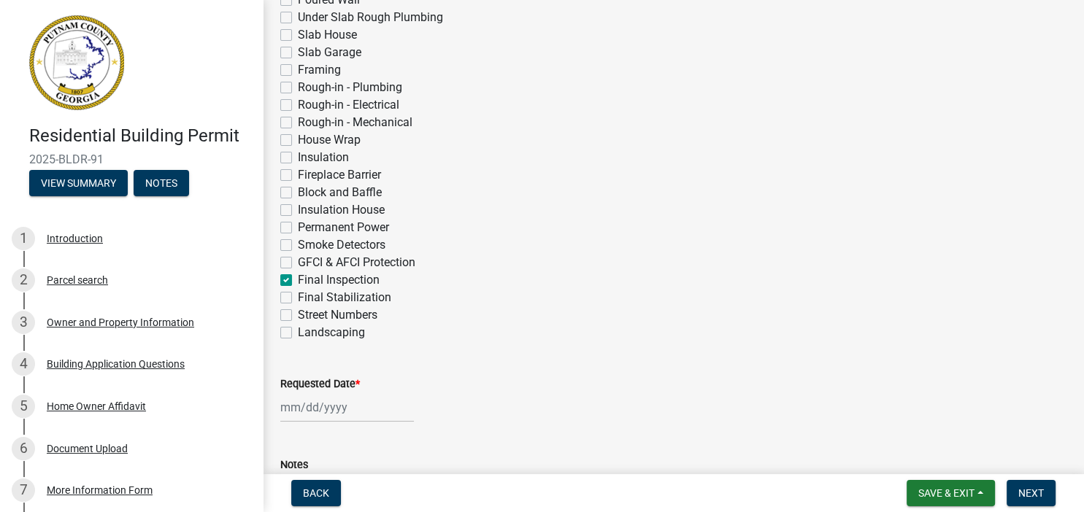
checkbox input "false"
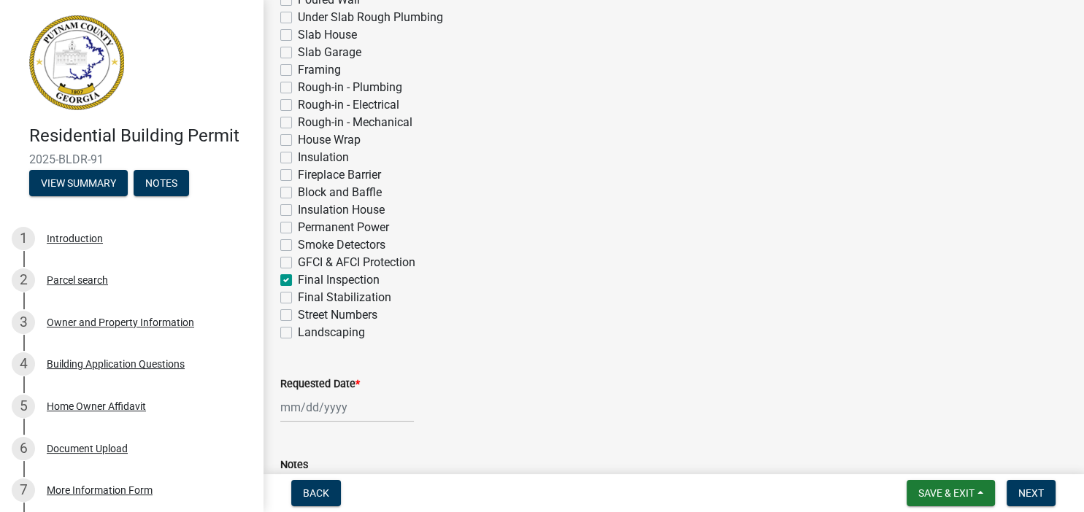
checkbox input "false"
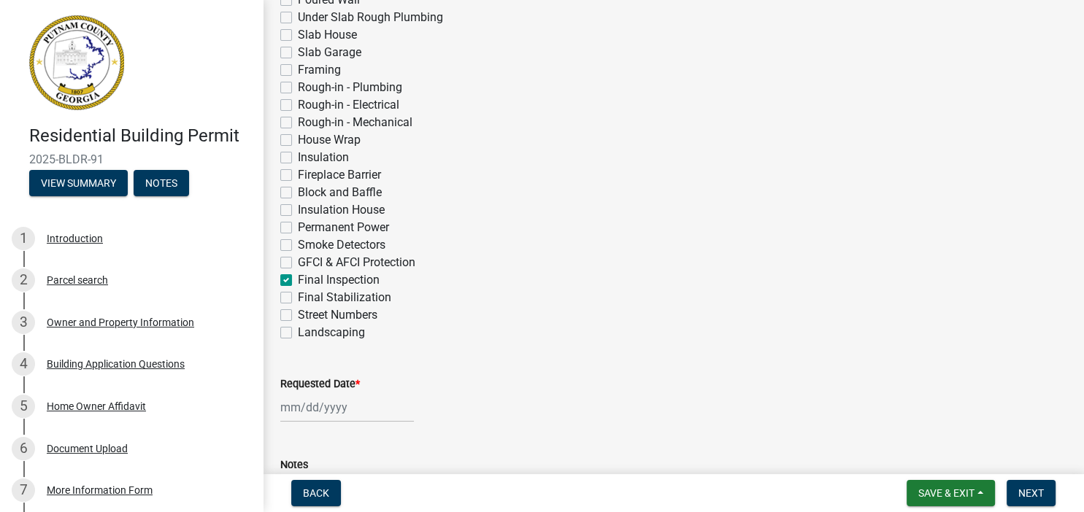
checkbox input "false"
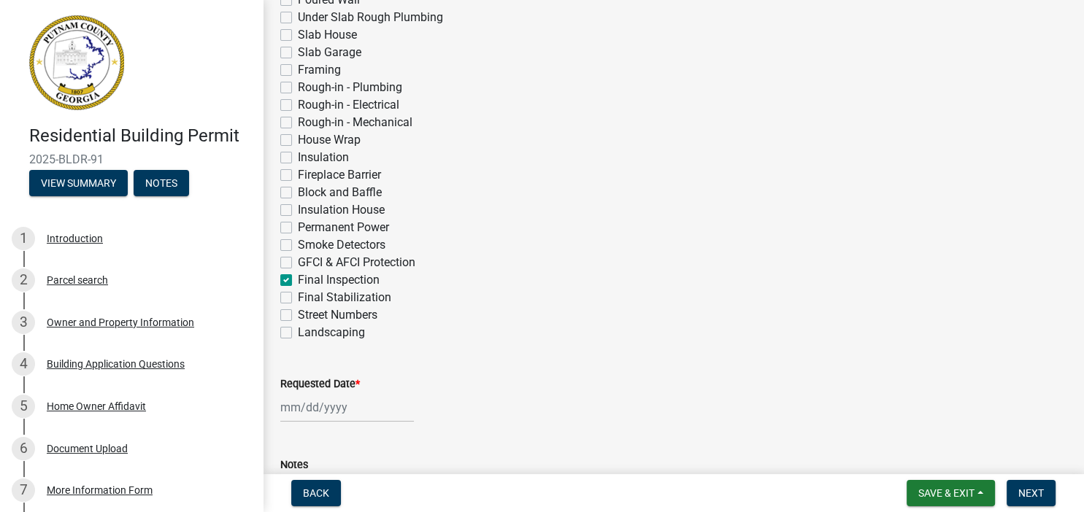
checkbox input "false"
checkbox input "true"
checkbox input "false"
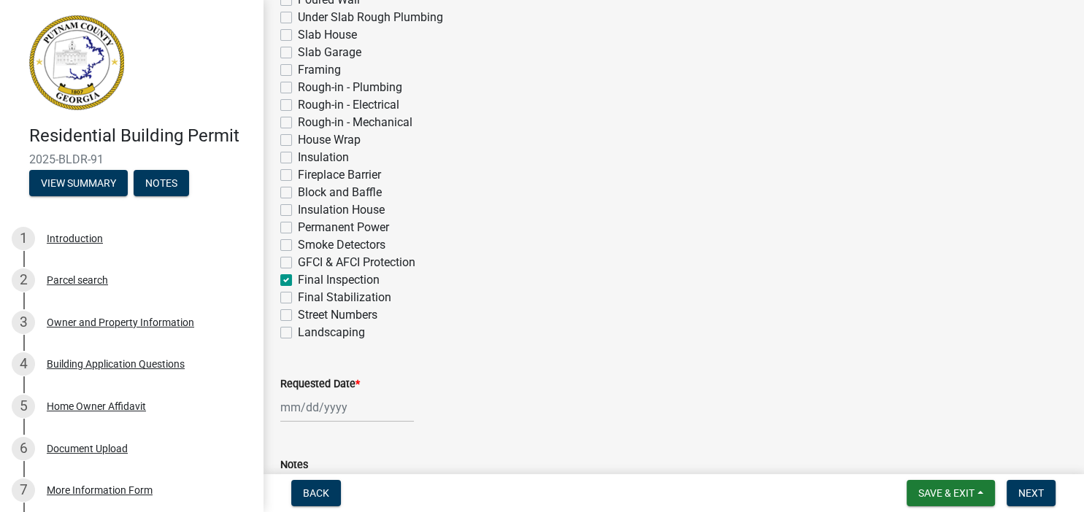
checkbox input "false"
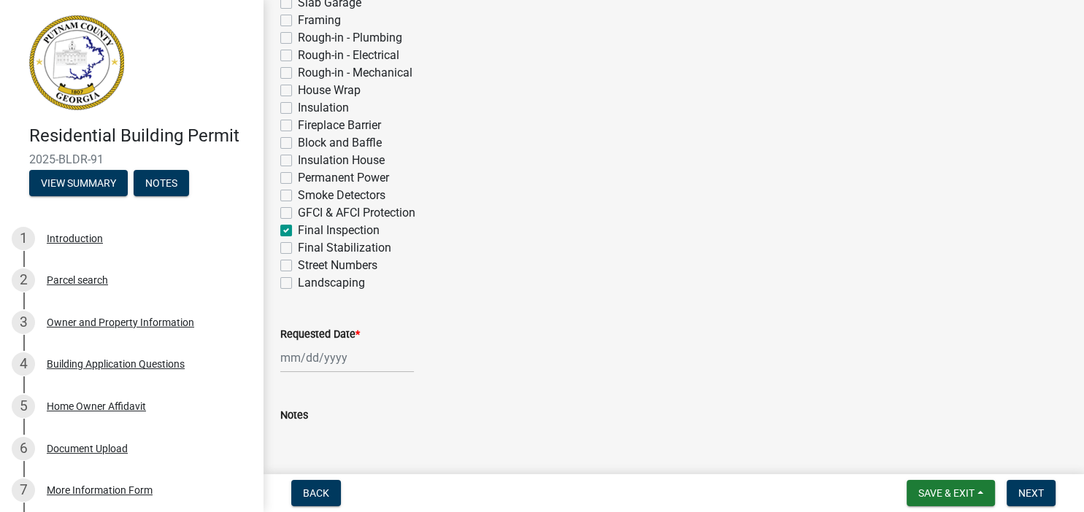
scroll to position [588, 0]
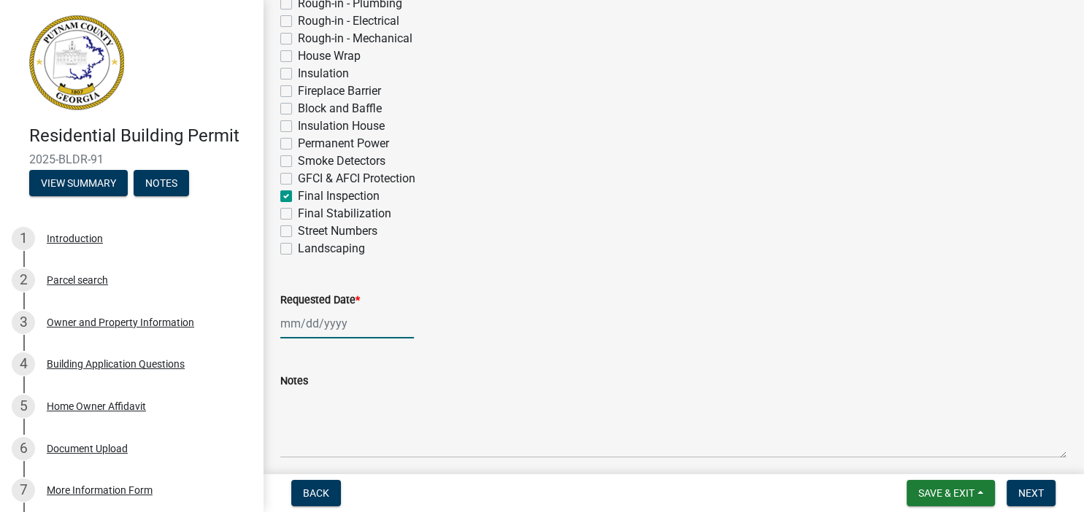
click at [359, 325] on input "Requested Date *" at bounding box center [347, 324] width 134 height 30
select select "9"
select select "2025"
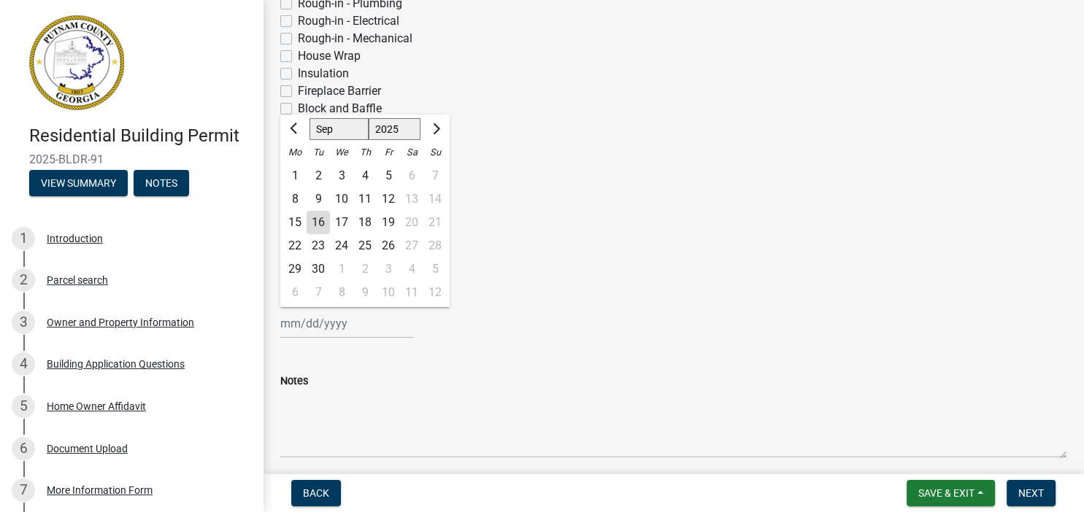
click at [340, 222] on div "17" at bounding box center [341, 222] width 23 height 23
type input "[DATE]"
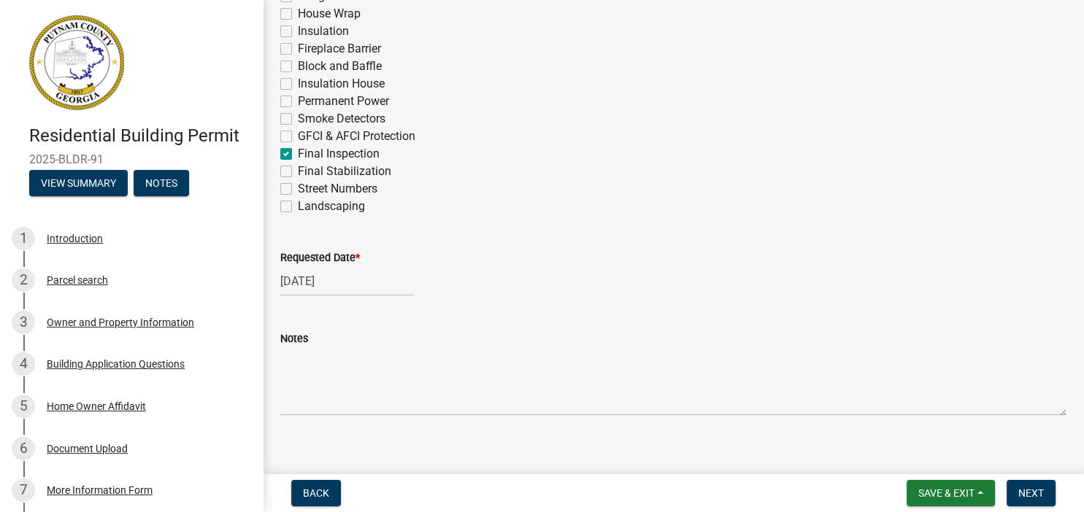
scroll to position [646, 0]
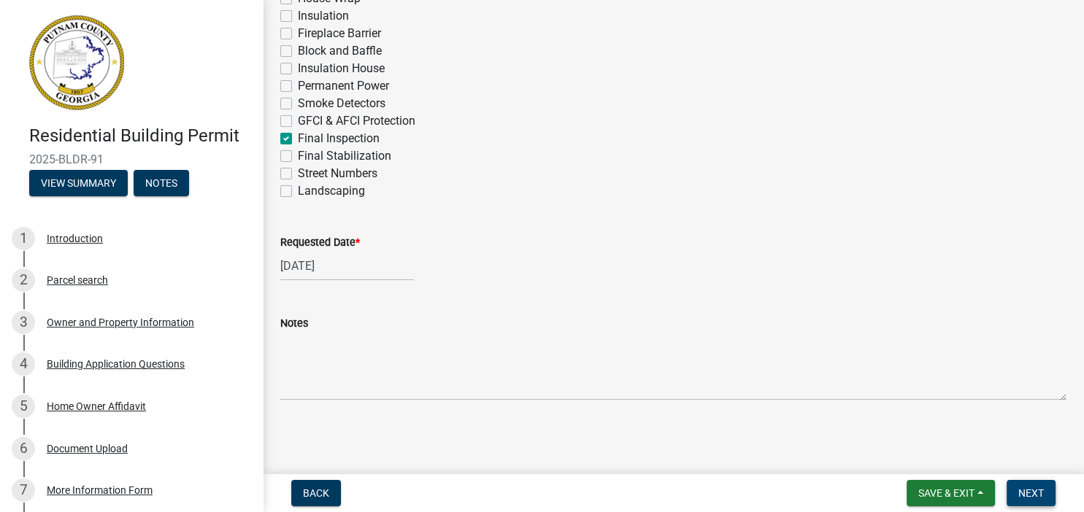
click at [1032, 493] on span "Next" at bounding box center [1031, 493] width 26 height 12
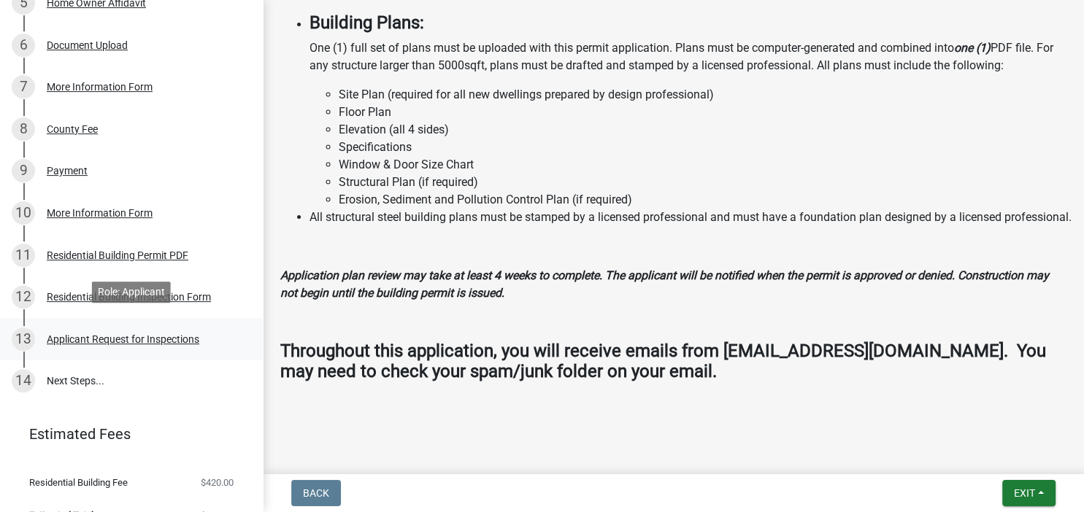
scroll to position [429, 0]
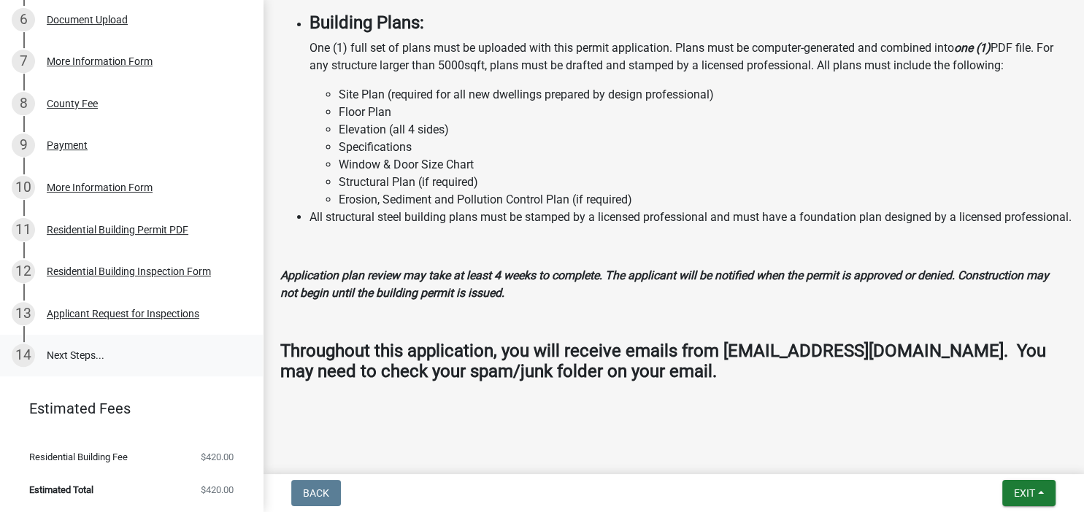
click at [86, 351] on link "14 Next Steps..." at bounding box center [131, 356] width 263 height 42
click at [97, 312] on div "Applicant Request for Inspections" at bounding box center [123, 314] width 153 height 10
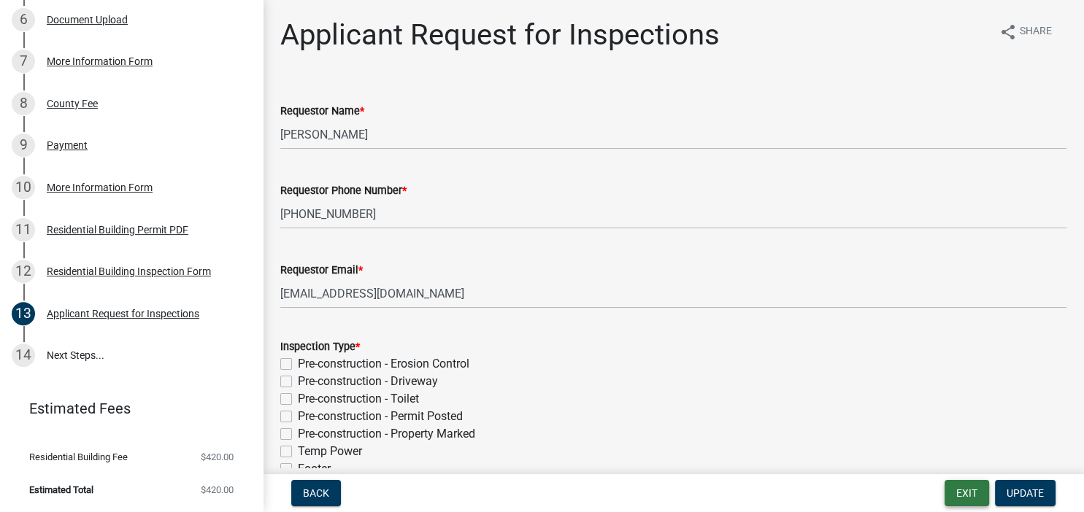
click at [966, 487] on button "Exit" at bounding box center [966, 493] width 45 height 26
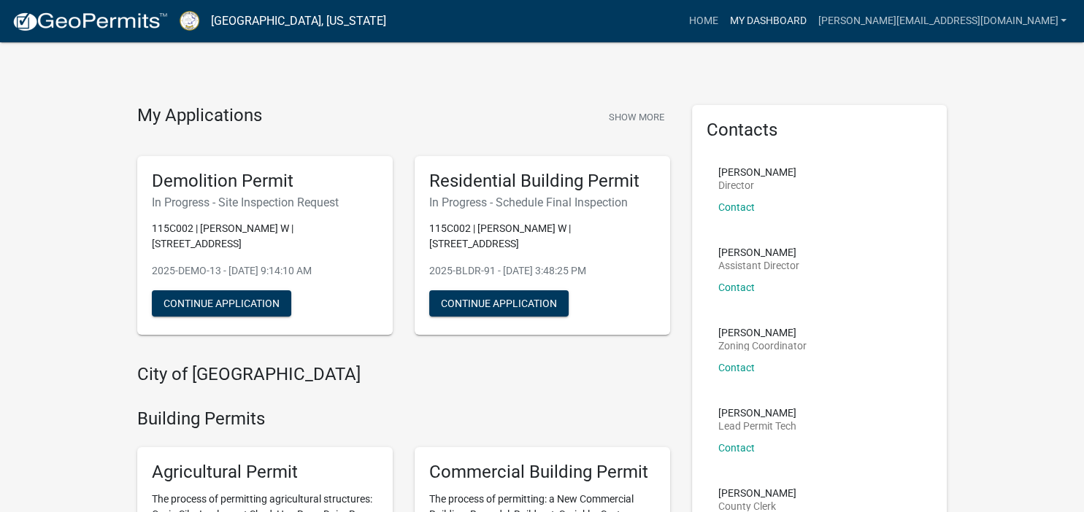
click at [811, 20] on link "My Dashboard" at bounding box center [767, 21] width 88 height 28
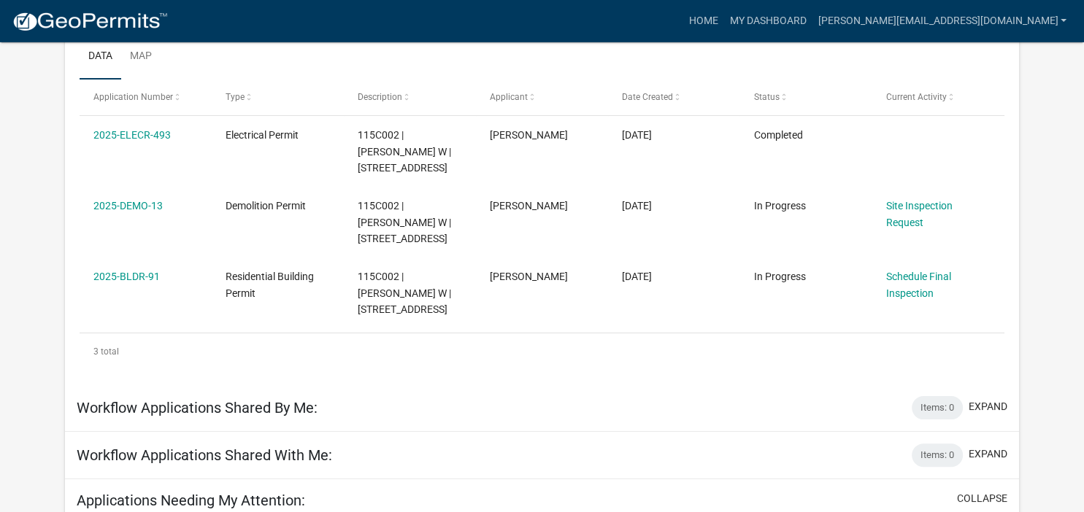
scroll to position [283, 0]
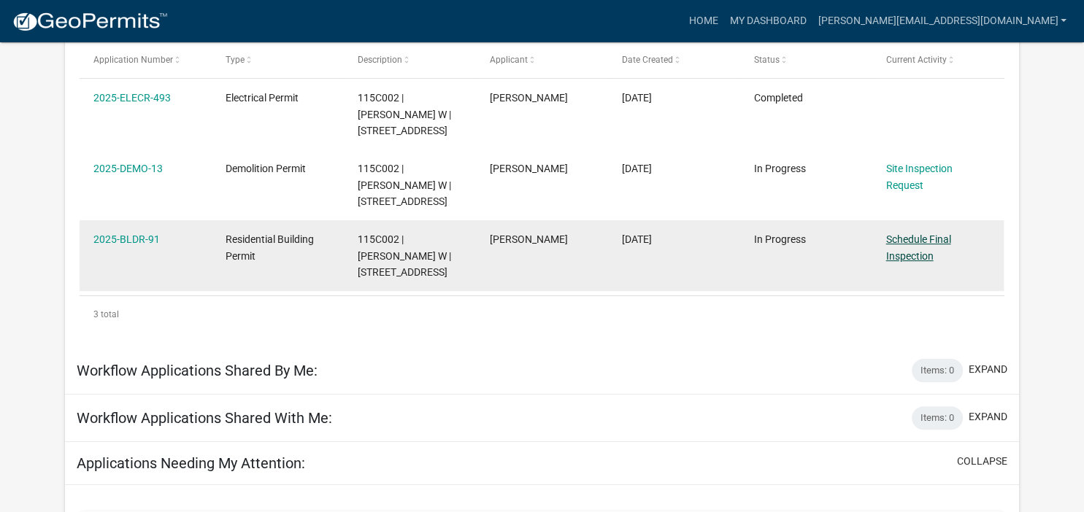
click at [914, 241] on link "Schedule Final Inspection" at bounding box center [918, 248] width 65 height 28
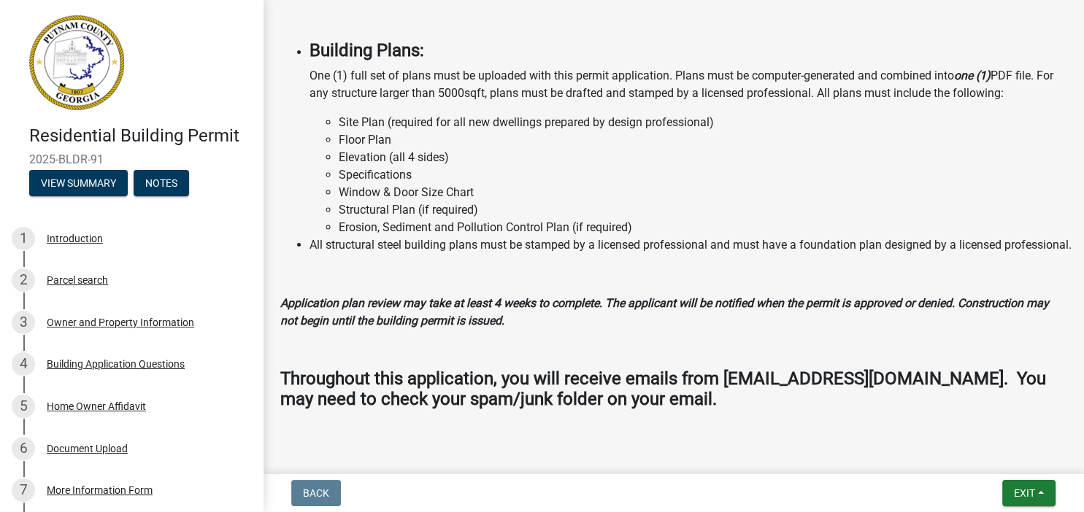
scroll to position [1477, 0]
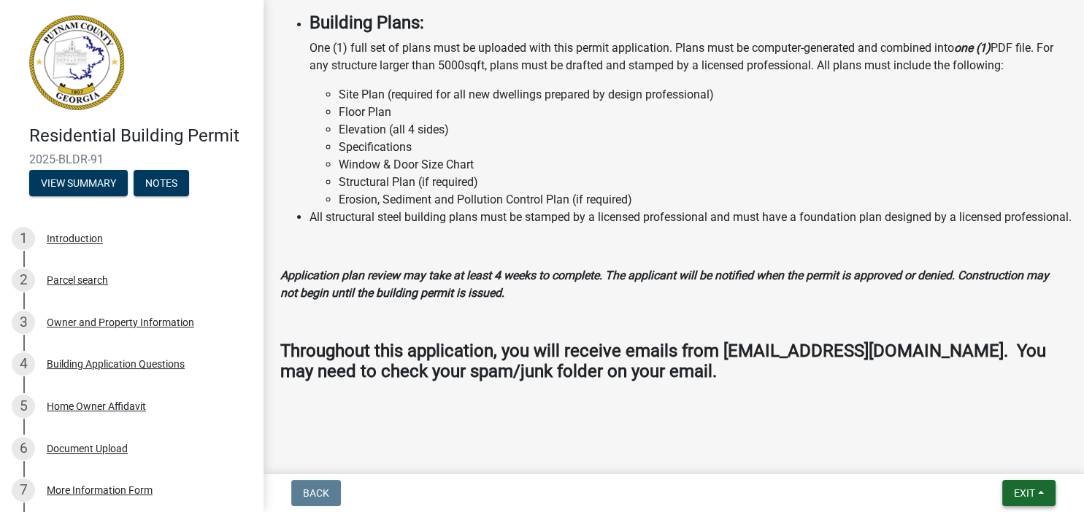
click at [1038, 491] on button "Exit" at bounding box center [1028, 493] width 53 height 26
click at [1032, 490] on span "Exit" at bounding box center [1024, 493] width 21 height 12
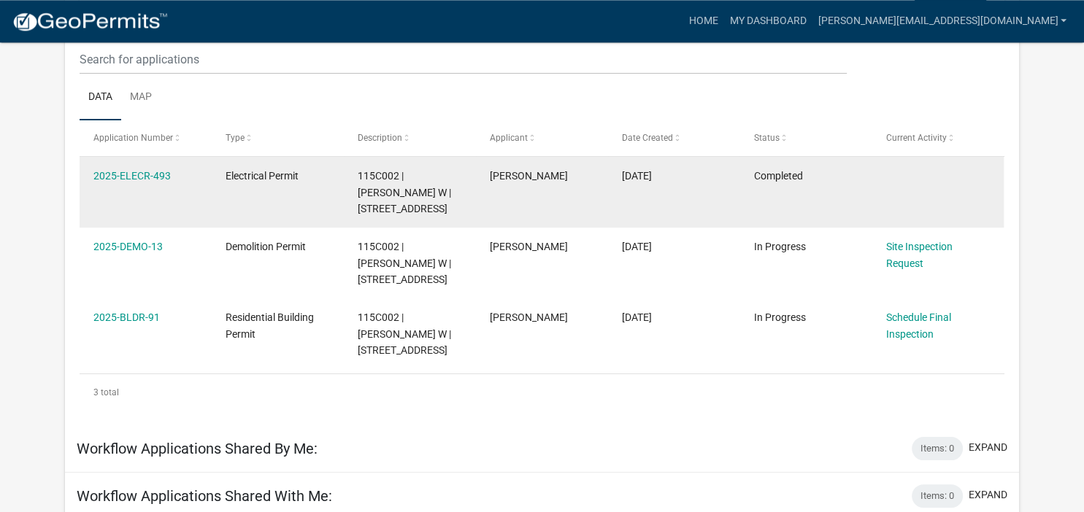
scroll to position [283, 0]
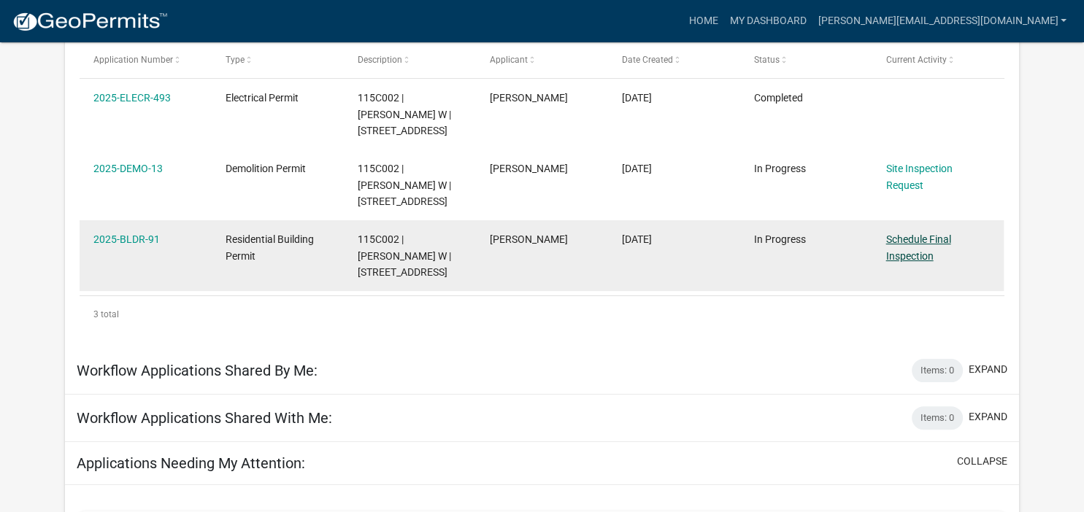
click at [910, 244] on link "Schedule Final Inspection" at bounding box center [918, 248] width 65 height 28
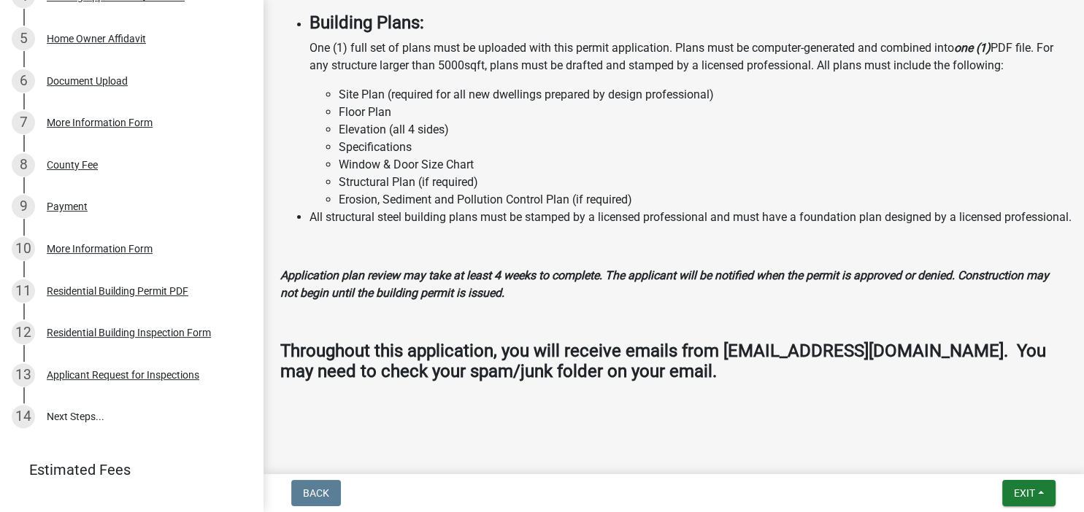
scroll to position [429, 0]
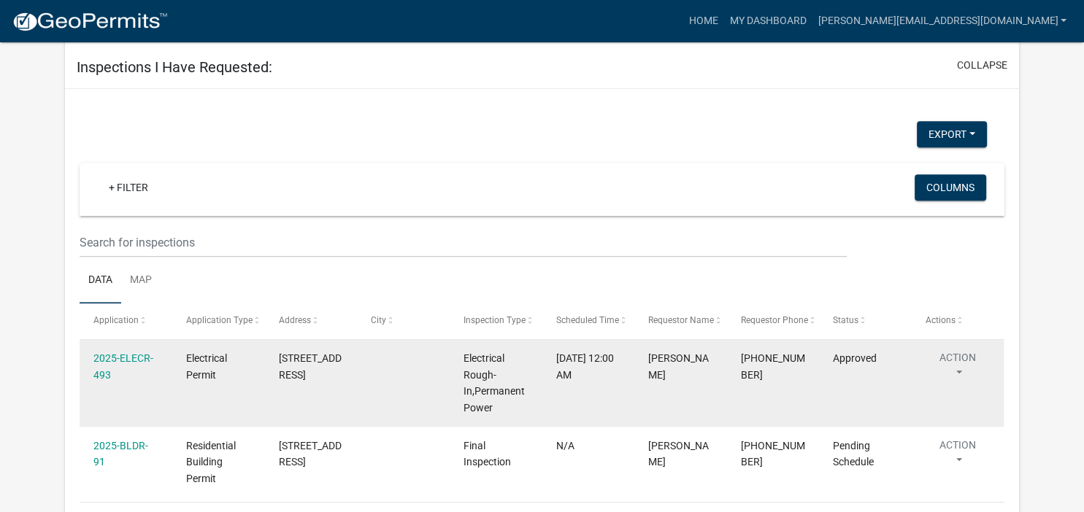
scroll to position [1109, 0]
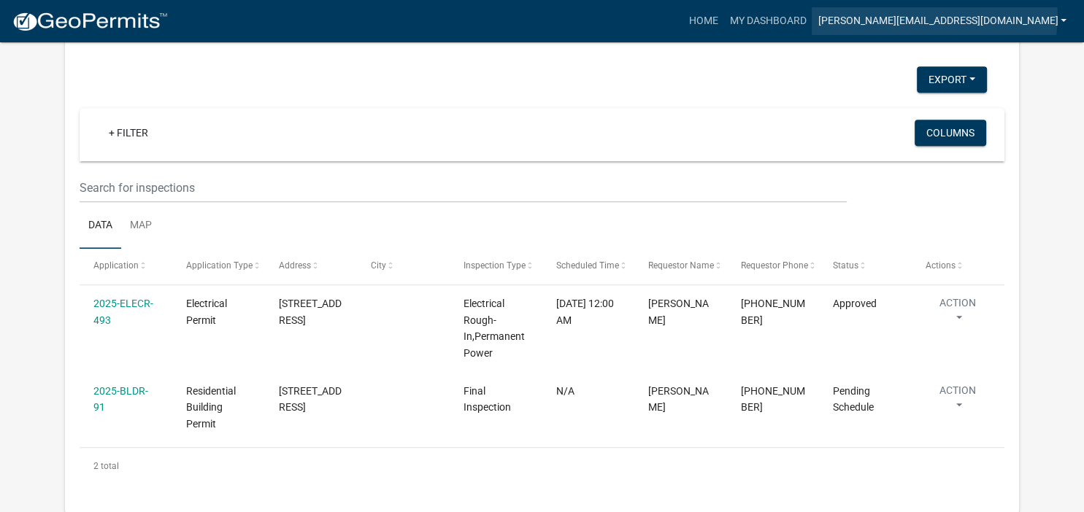
click at [976, 15] on link "[PERSON_NAME][EMAIL_ADDRESS][DOMAIN_NAME]" at bounding box center [941, 21] width 261 height 28
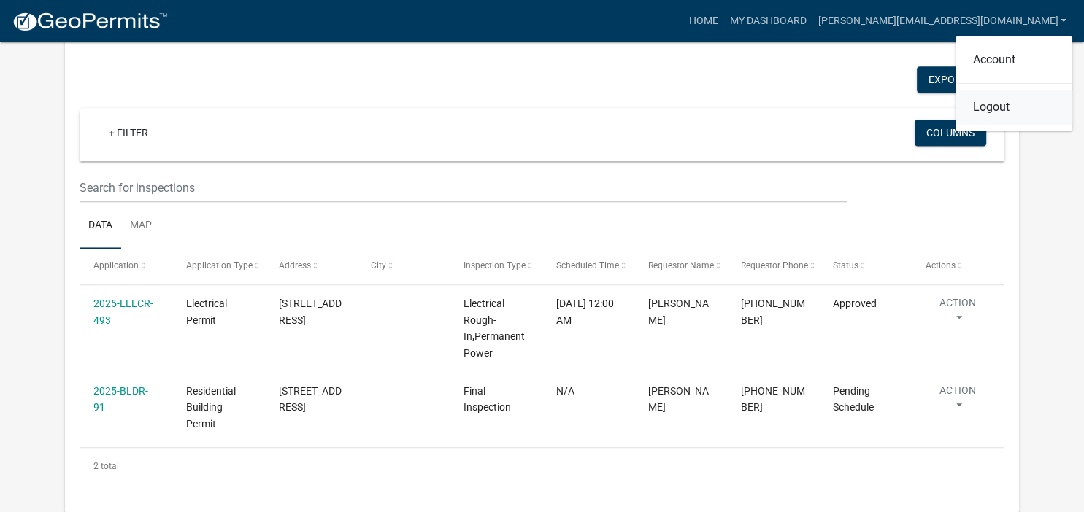
click at [992, 107] on link "Logout" at bounding box center [1013, 107] width 117 height 35
